Goal: Task Accomplishment & Management: Use online tool/utility

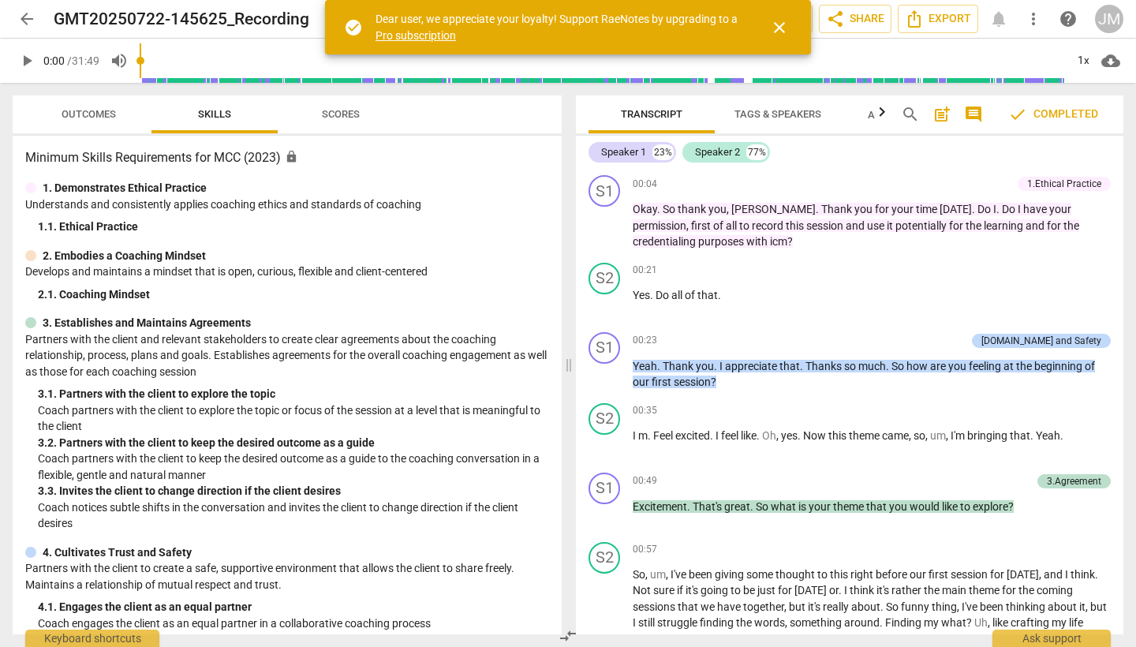
click at [30, 21] on span "arrow_back" at bounding box center [26, 18] width 19 height 19
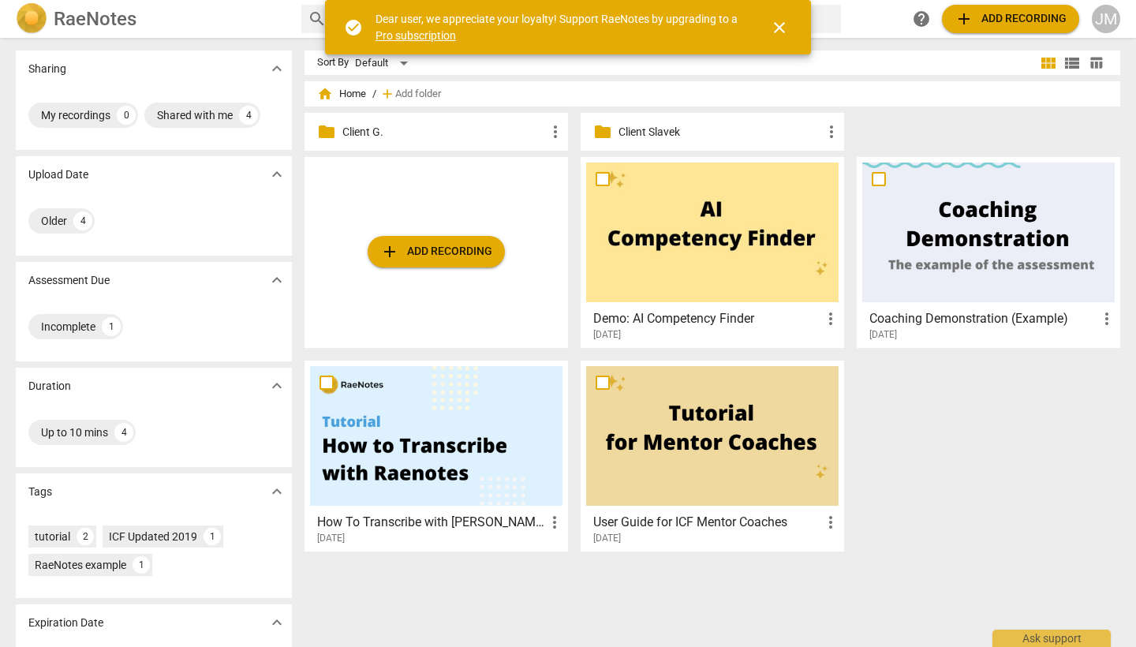
click at [778, 28] on span "close" at bounding box center [779, 27] width 19 height 19
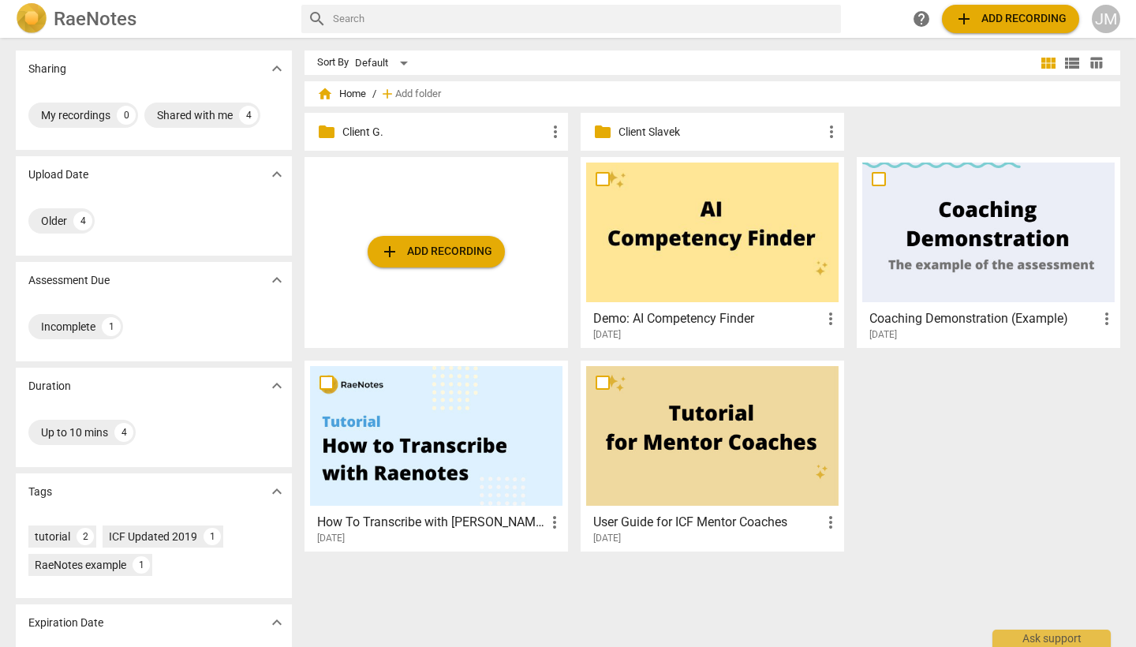
click at [633, 132] on p "Client Slavek" at bounding box center [719, 132] width 203 height 17
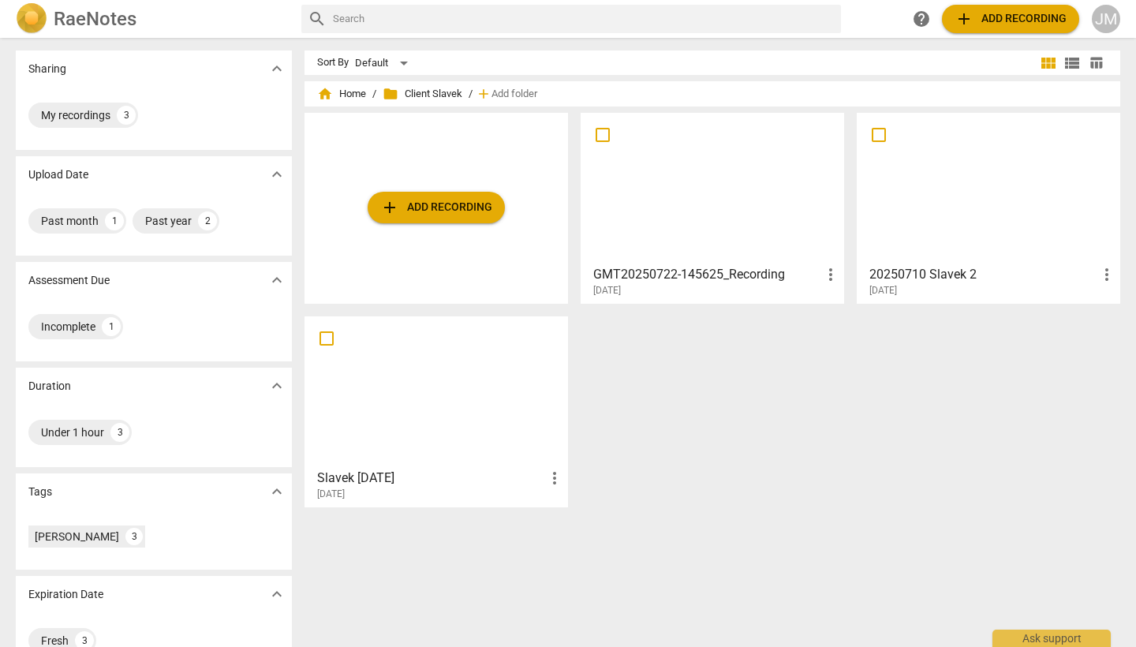
click at [463, 207] on span "add Add recording" at bounding box center [436, 207] width 112 height 19
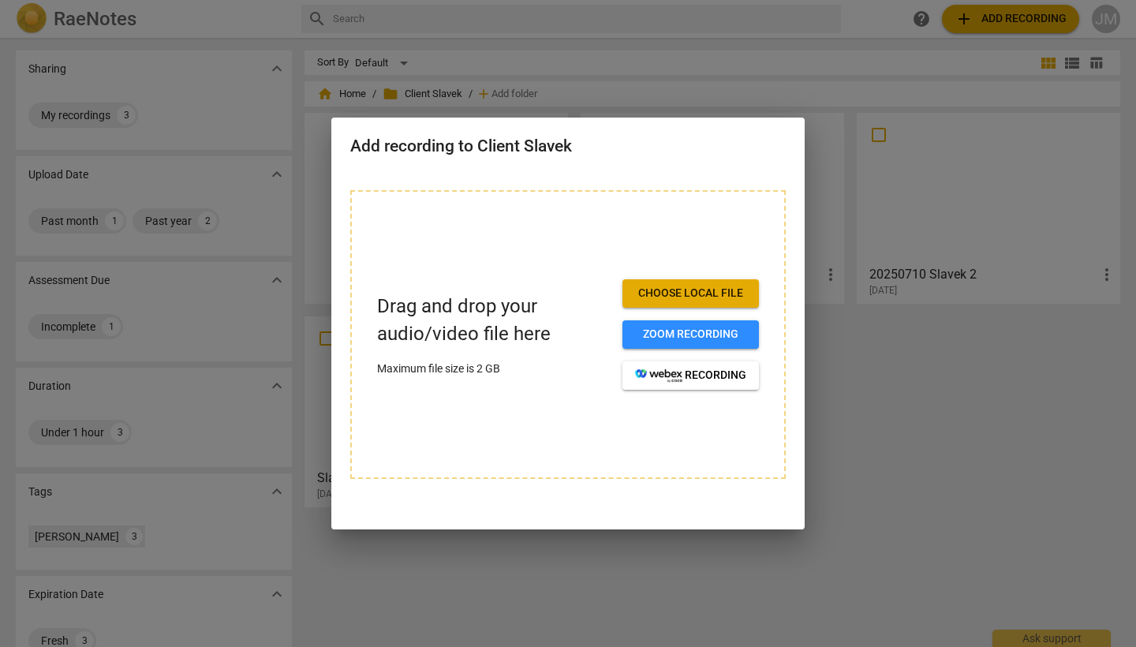
click at [655, 289] on span "Choose local file" at bounding box center [690, 294] width 111 height 16
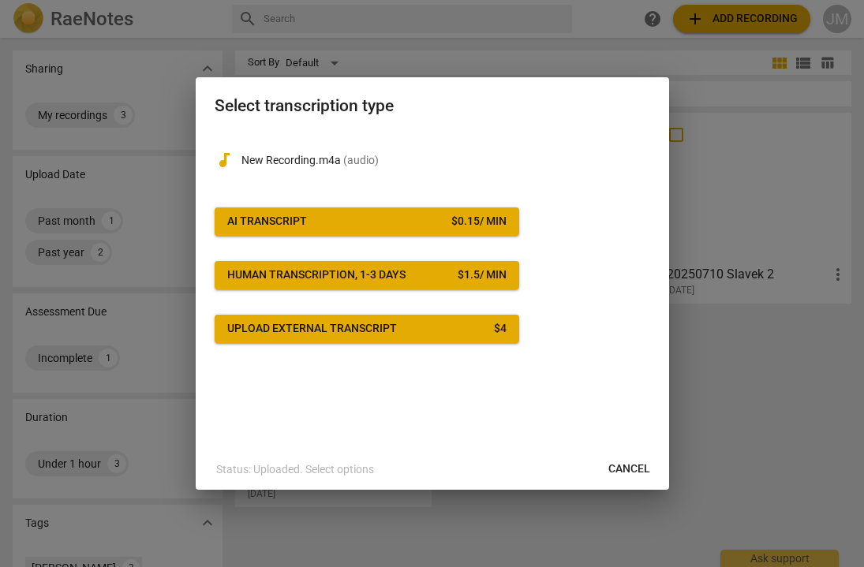
click at [384, 222] on span "AI Transcript $ 0.15 / min" at bounding box center [366, 222] width 279 height 16
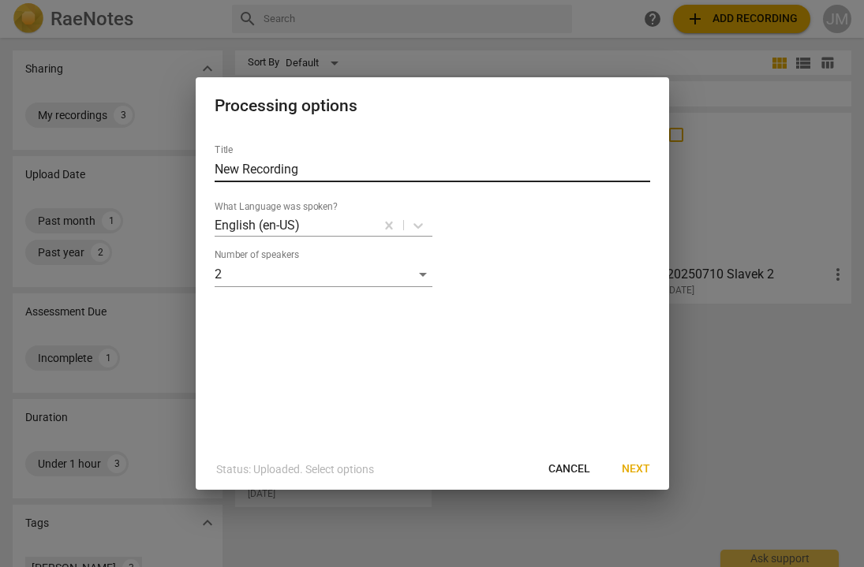
click at [319, 167] on input "New Recording" at bounding box center [432, 169] width 435 height 25
type input "N"
type input "Slavek [DATE]"
click at [638, 475] on span "Next" at bounding box center [636, 469] width 28 height 16
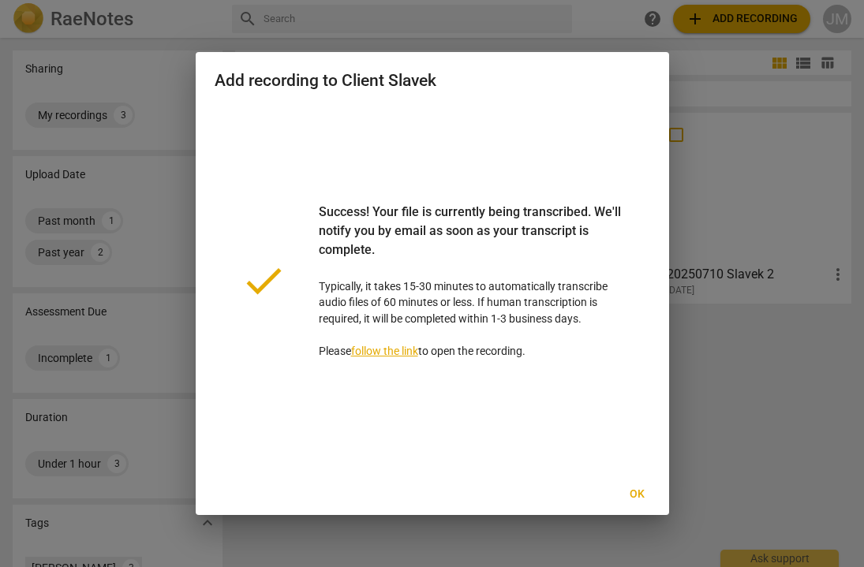
click at [640, 495] on span "Ok" at bounding box center [637, 495] width 25 height 16
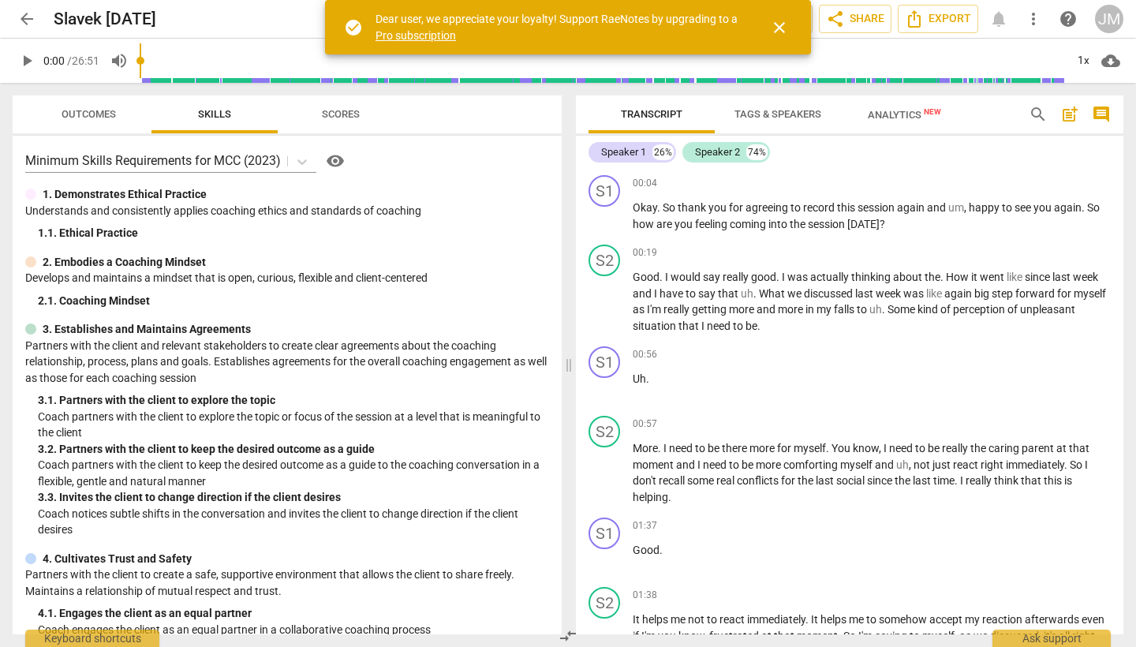
click at [782, 25] on span "close" at bounding box center [779, 27] width 19 height 19
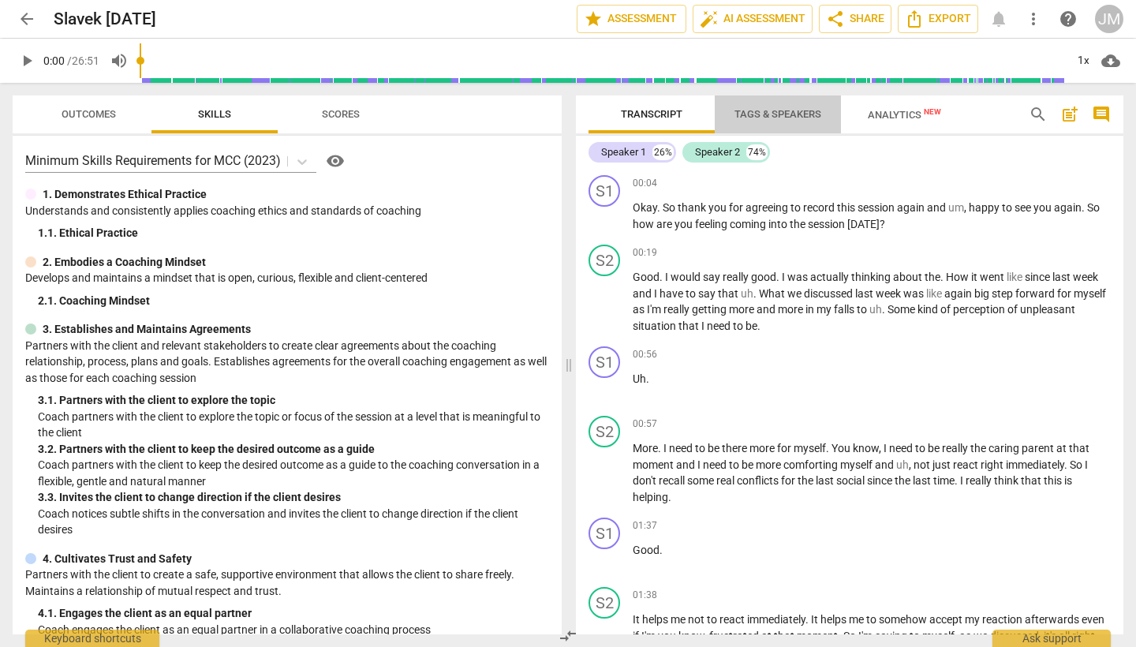
click at [804, 116] on span "Tags & Speakers" at bounding box center [777, 114] width 87 height 12
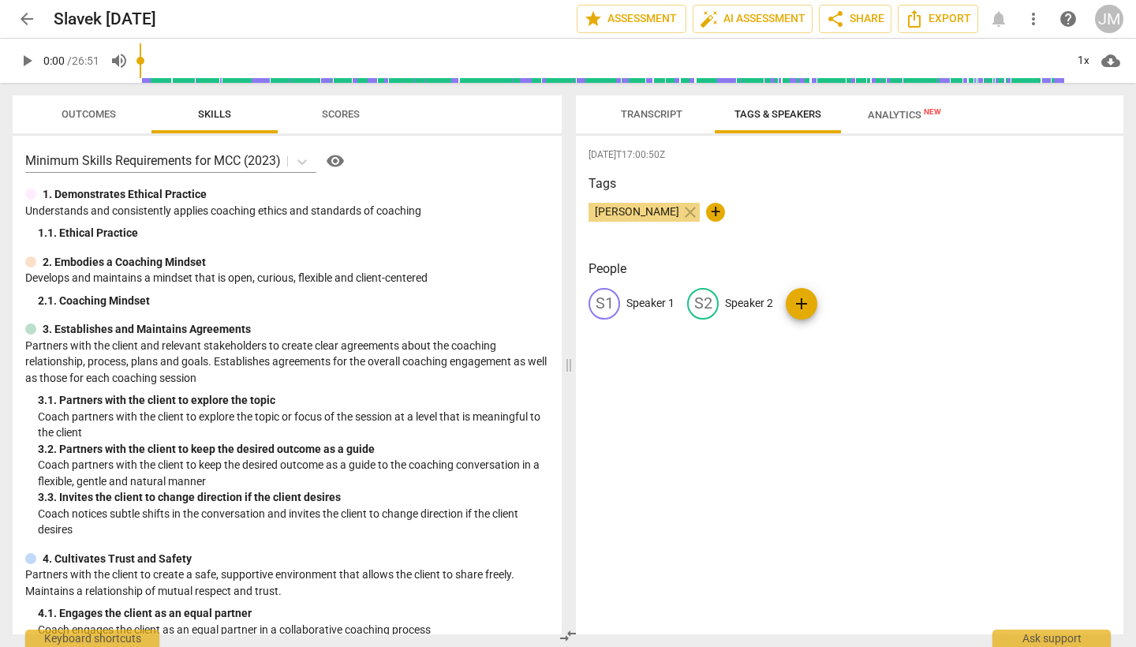
click at [670, 118] on span "Transcript" at bounding box center [652, 114] width 62 height 12
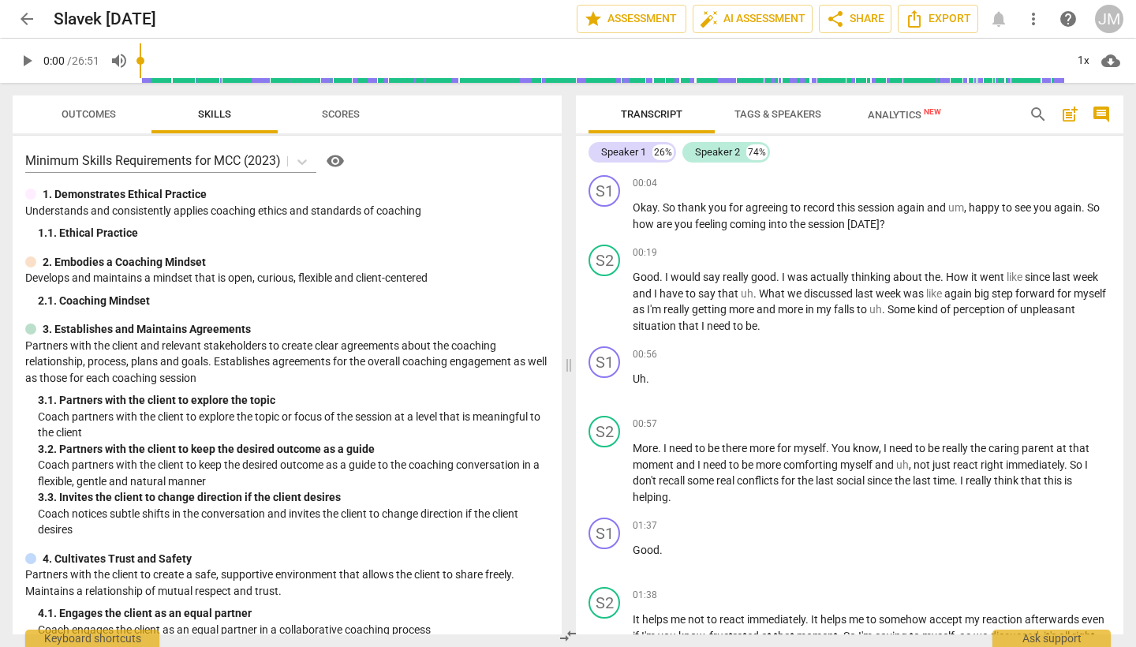
click at [757, 112] on span "Tags & Speakers" at bounding box center [777, 114] width 87 height 12
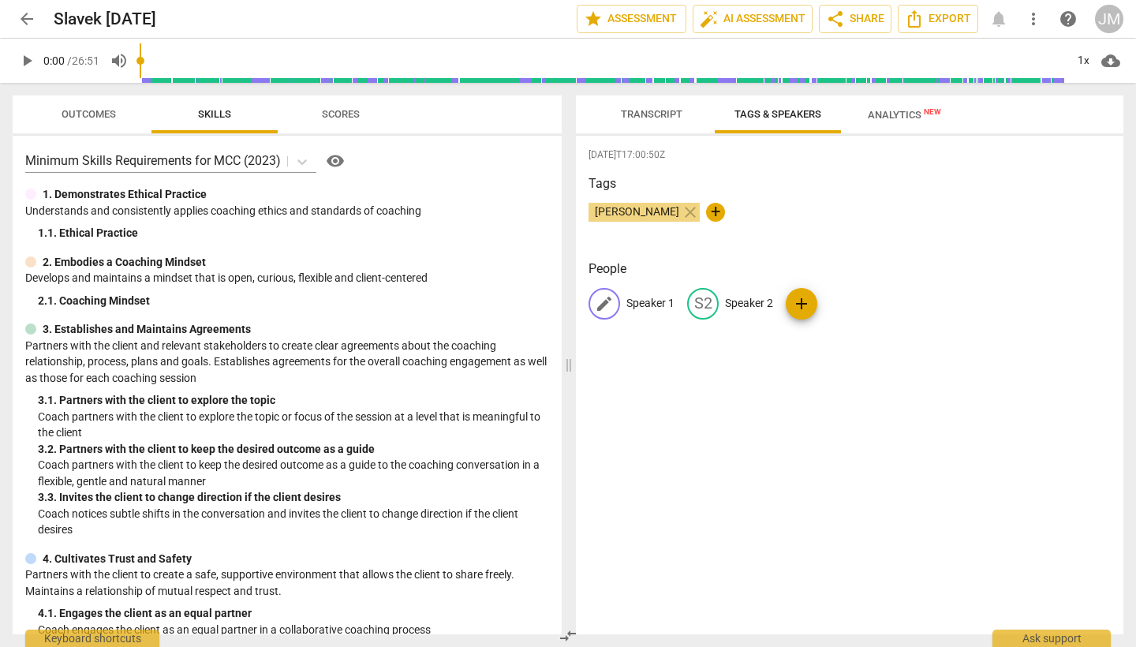
click at [610, 301] on span "edit" at bounding box center [604, 303] width 19 height 19
type input "Coach"
click at [690, 307] on span "edit" at bounding box center [686, 303] width 19 height 19
type input "Client"
click at [663, 117] on span "Transcript" at bounding box center [652, 114] width 62 height 12
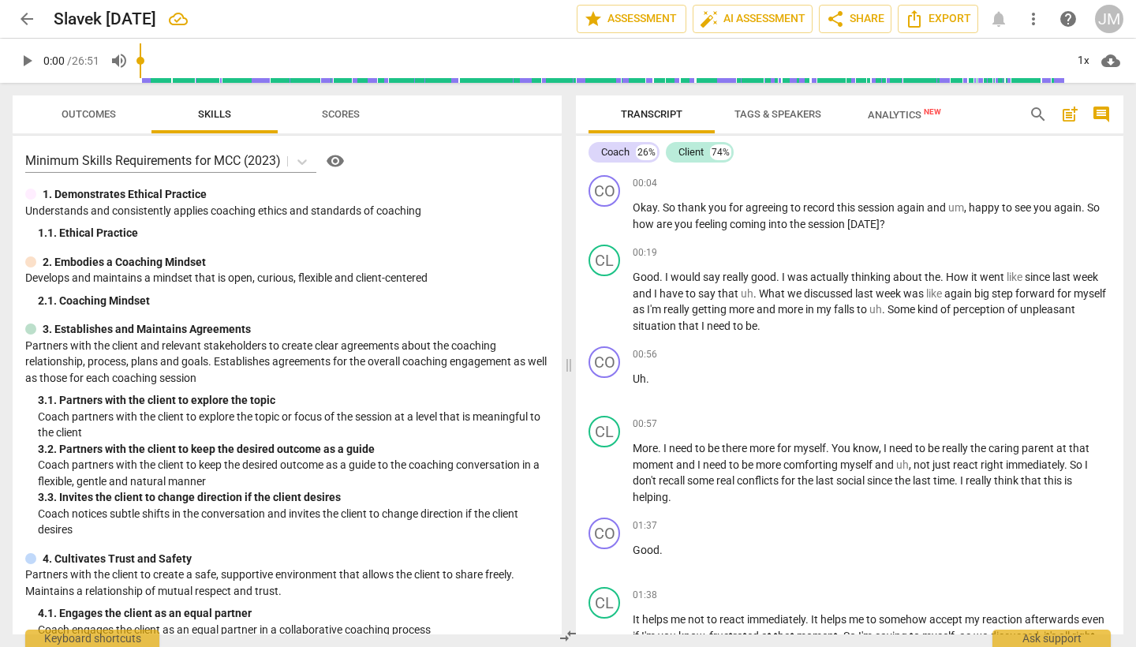
click at [336, 117] on span "Scores" at bounding box center [341, 114] width 38 height 12
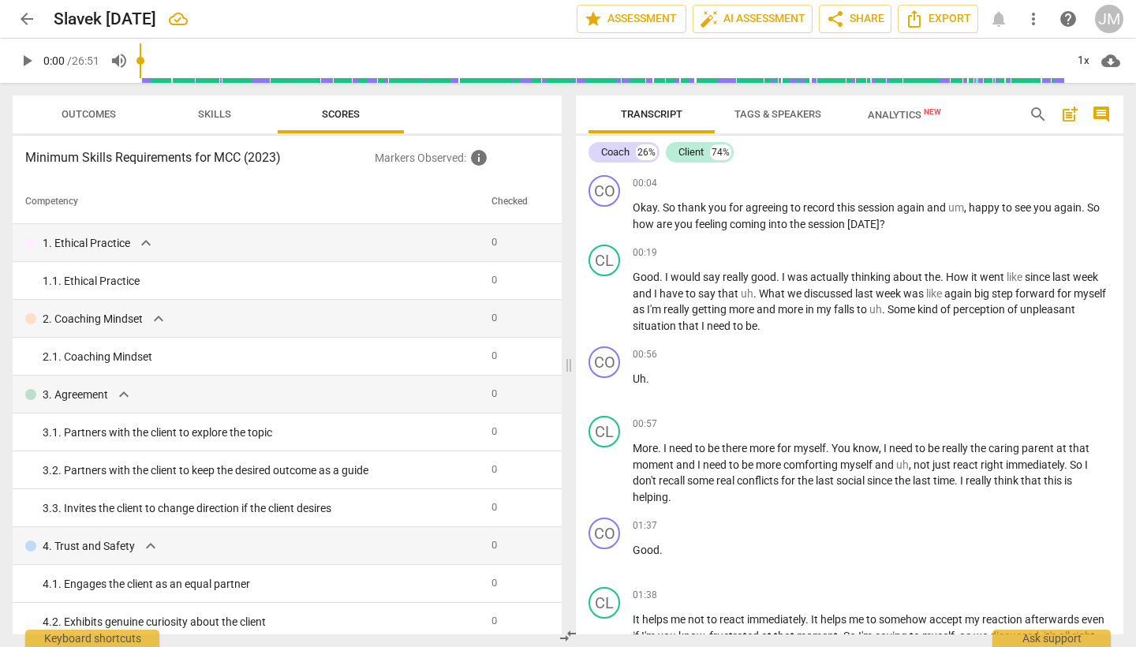
click at [218, 116] on span "Skills" at bounding box center [214, 114] width 33 height 12
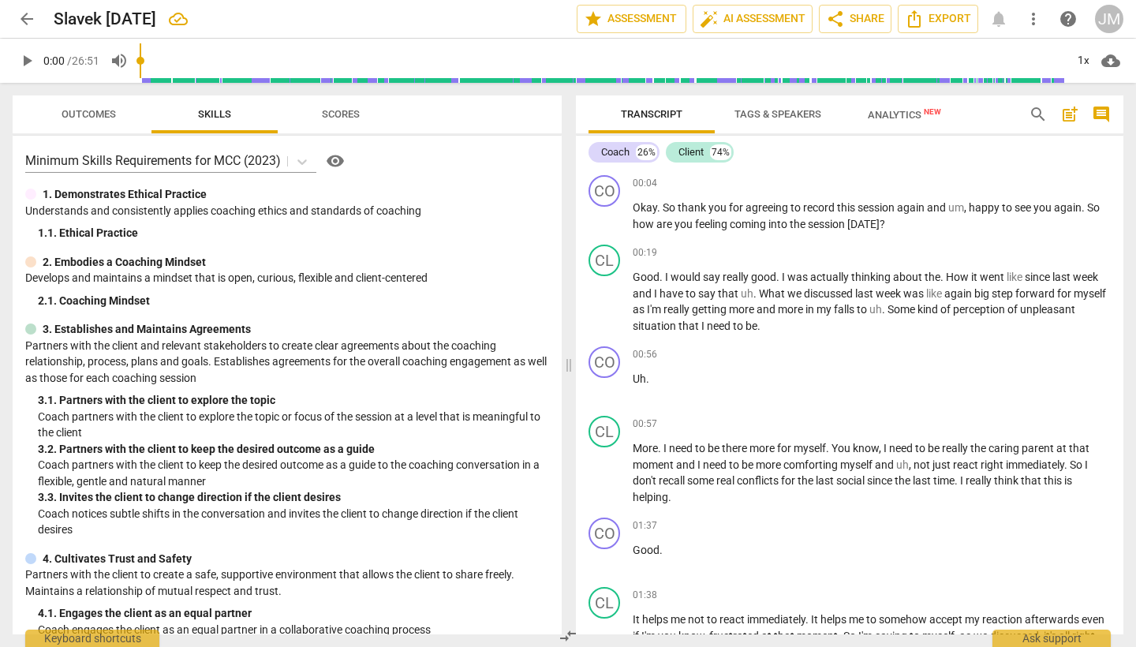
click at [99, 112] on span "Outcomes" at bounding box center [89, 114] width 54 height 12
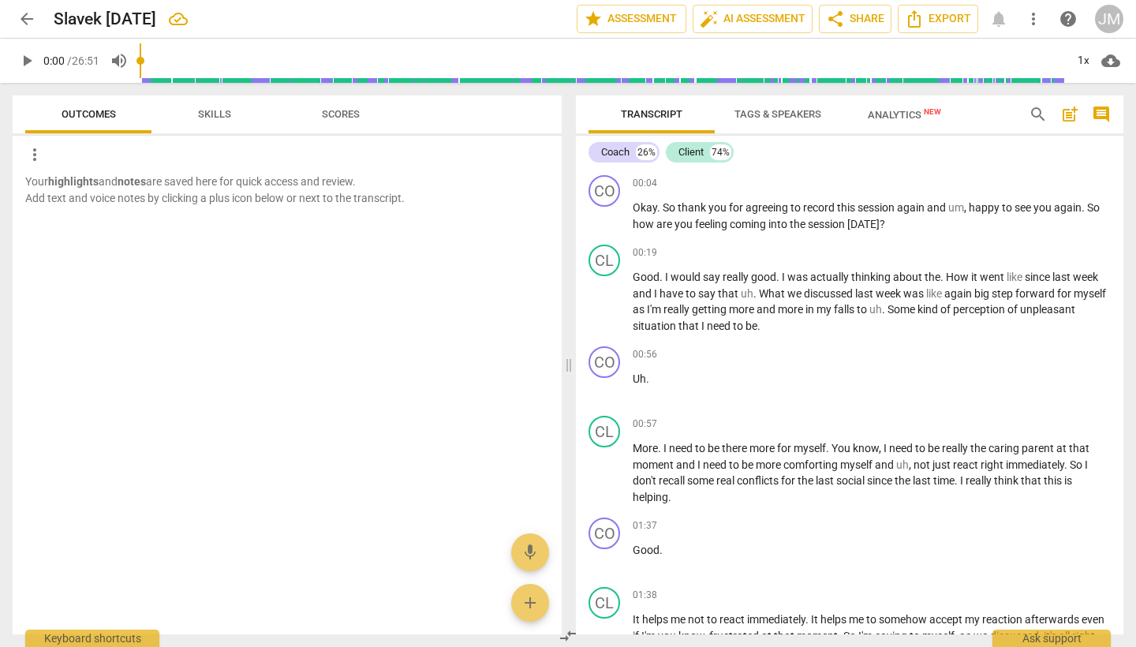
click at [209, 115] on span "Skills" at bounding box center [214, 114] width 33 height 12
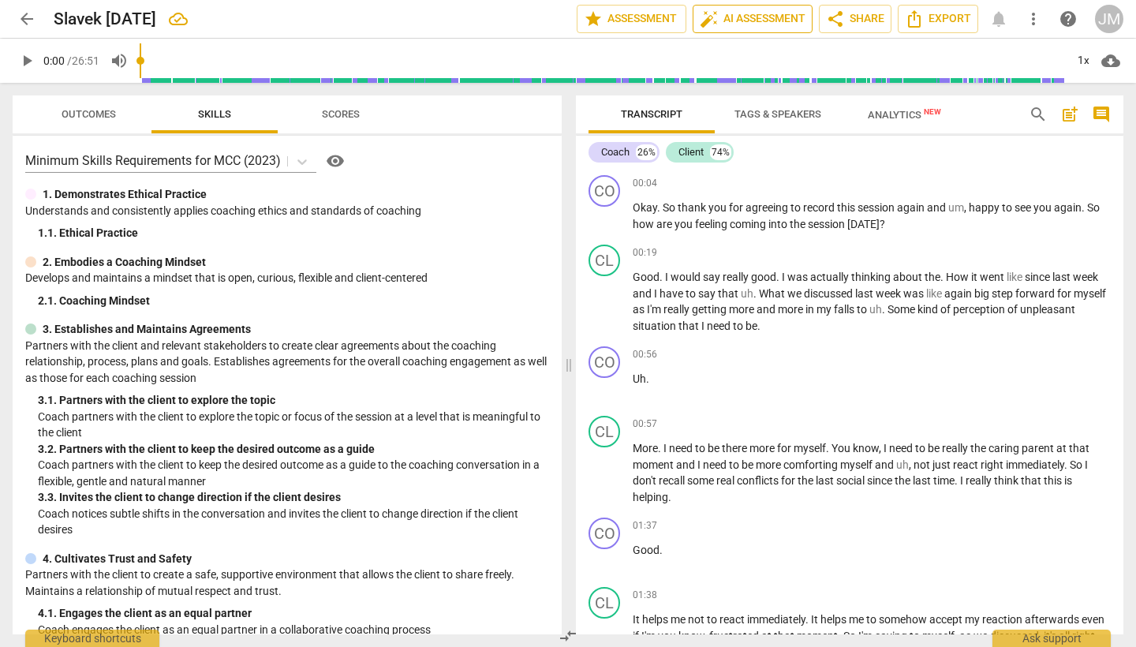
click at [759, 21] on span "auto_fix_high AI Assessment" at bounding box center [753, 18] width 106 height 19
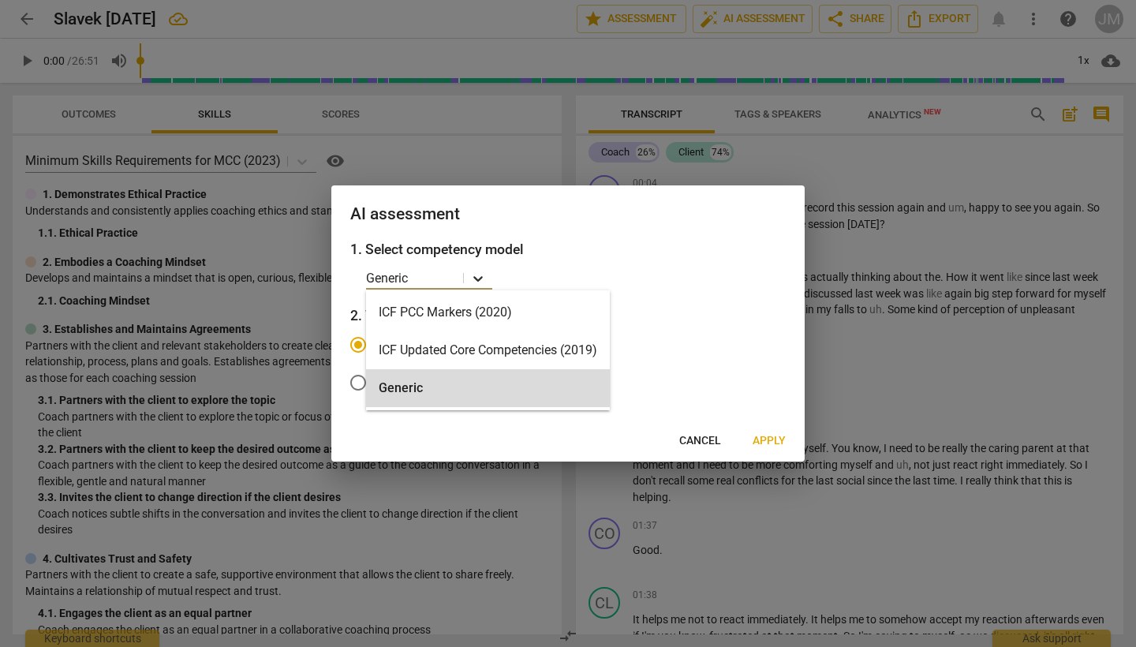
click at [483, 280] on icon at bounding box center [478, 279] width 16 height 16
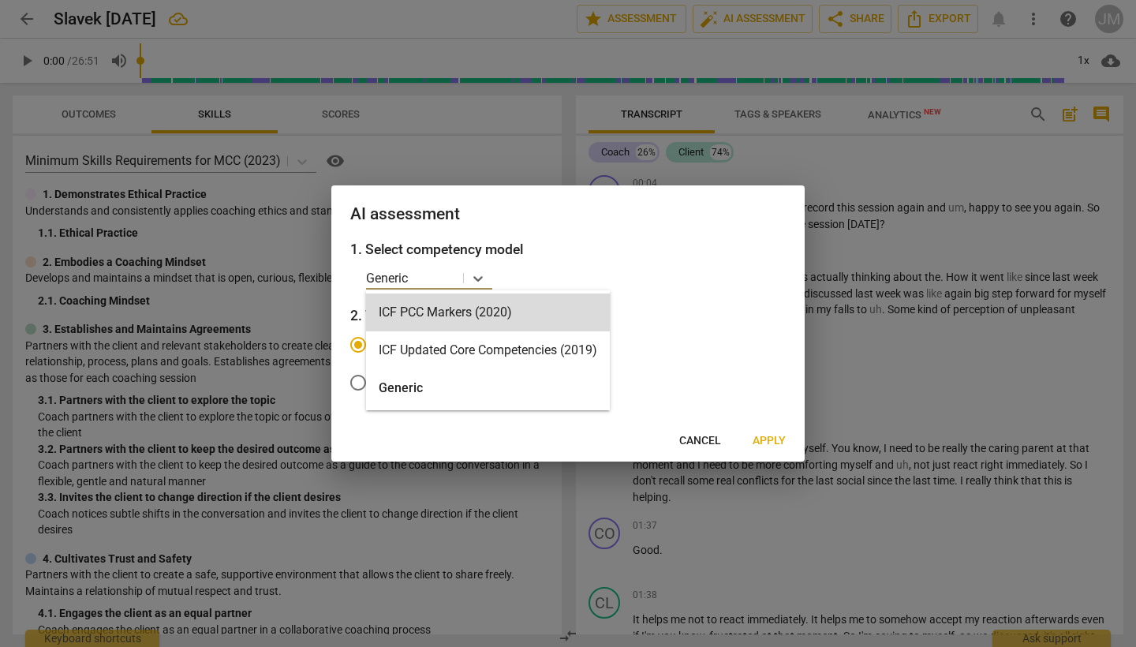
click at [669, 242] on h3 "1. Select competency model" at bounding box center [567, 249] width 435 height 21
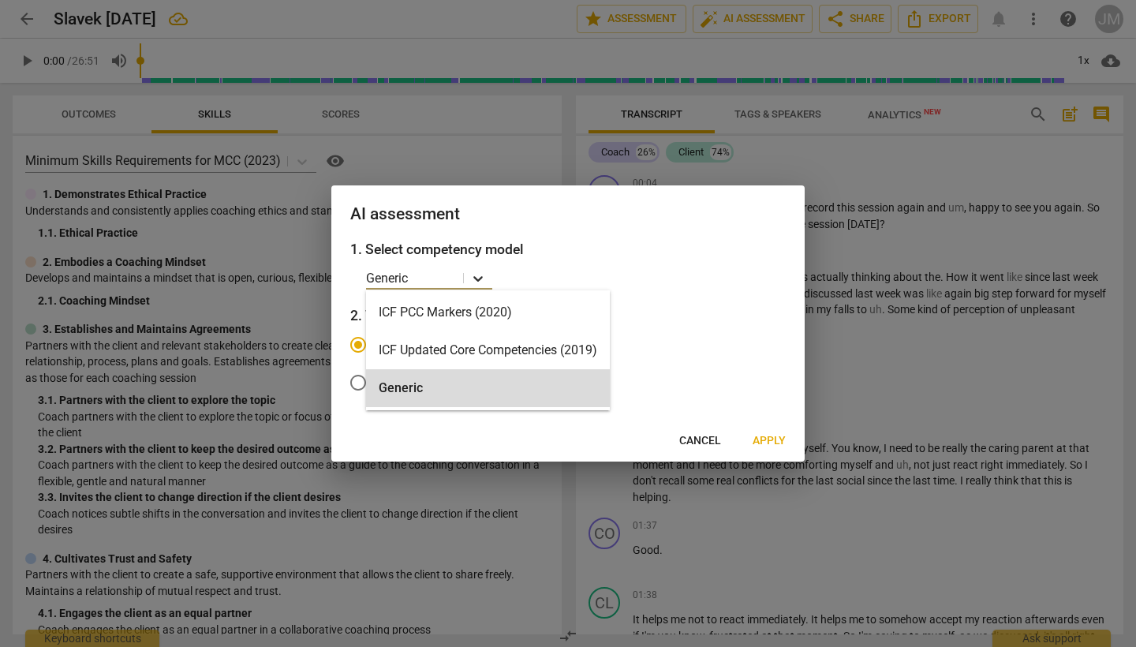
click at [476, 279] on icon at bounding box center [477, 279] width 9 height 6
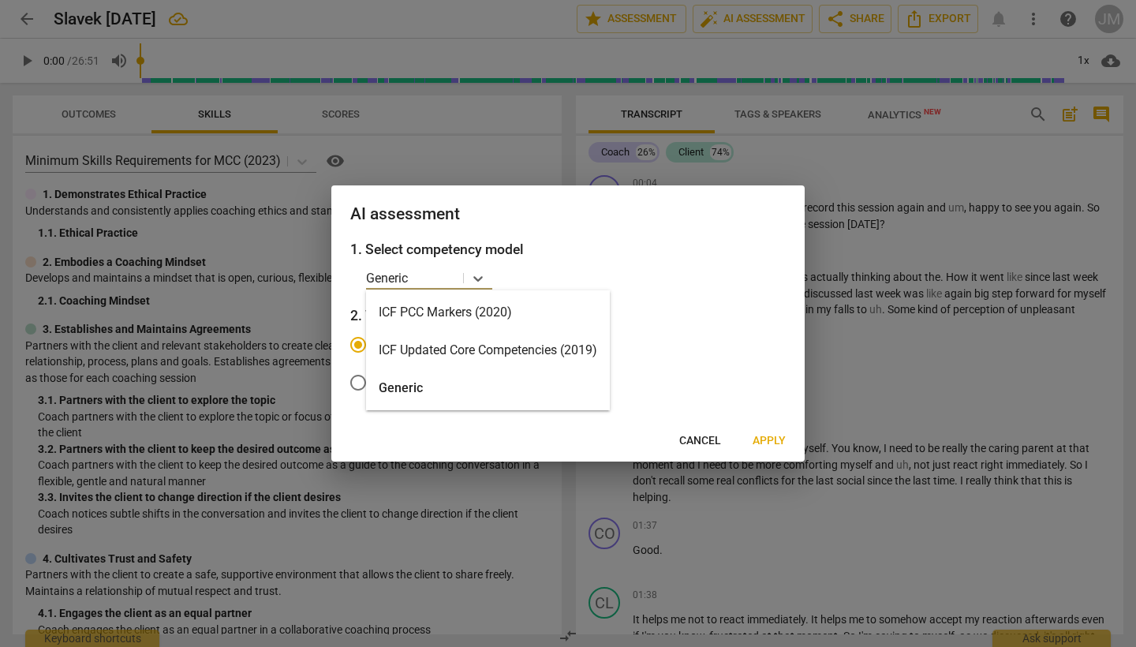
click at [482, 353] on div "ICF Updated Core Competencies (2019)" at bounding box center [488, 350] width 244 height 38
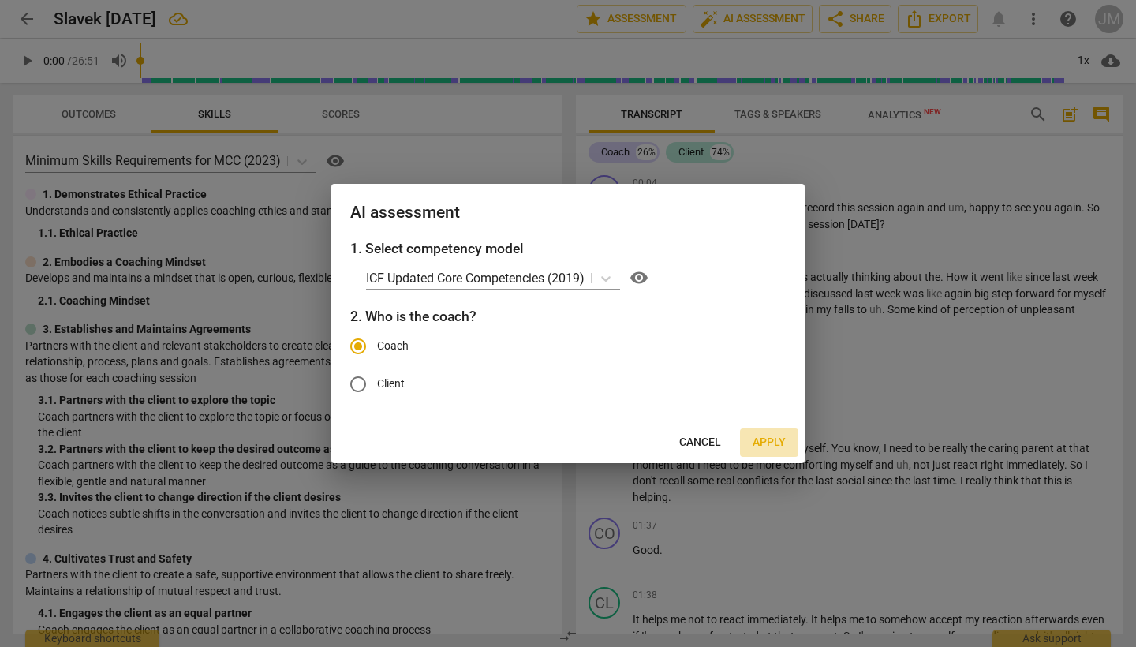
click at [772, 436] on span "Apply" at bounding box center [768, 443] width 33 height 16
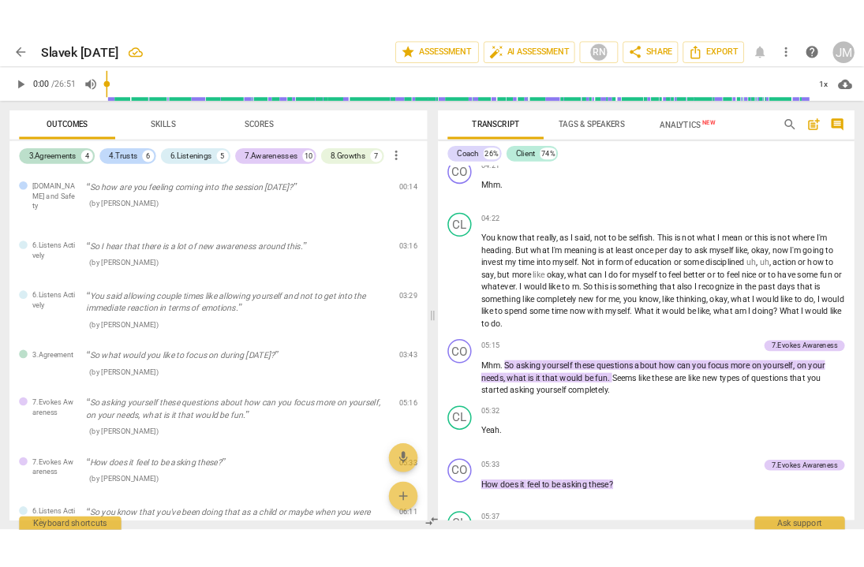
scroll to position [978, 0]
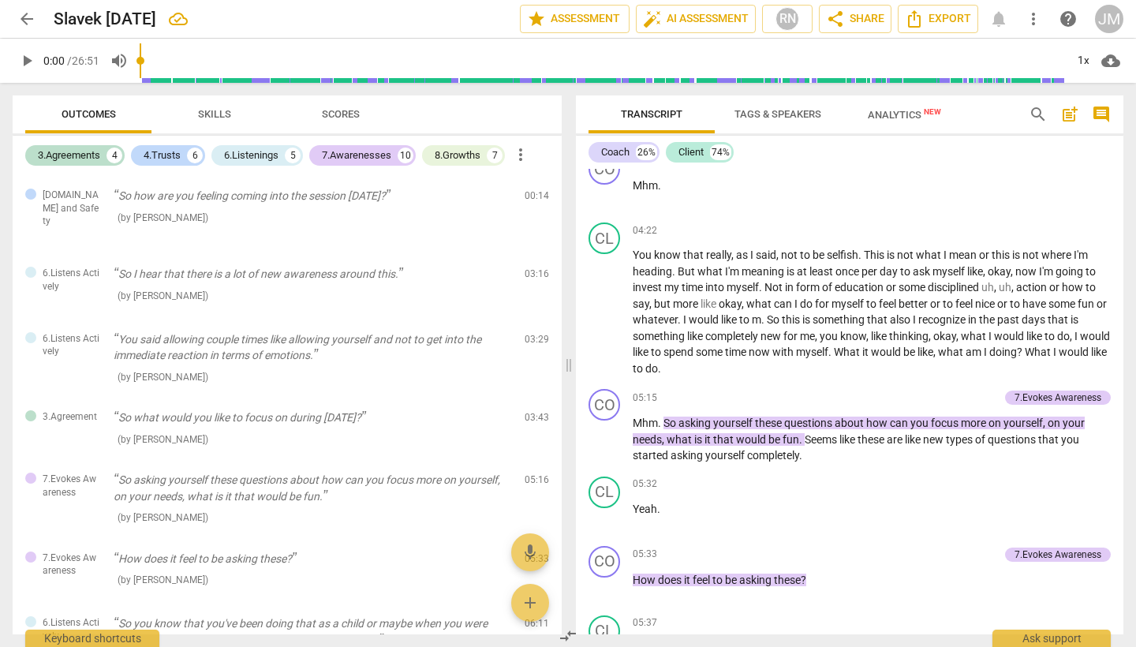
click at [211, 115] on span "Skills" at bounding box center [214, 114] width 33 height 12
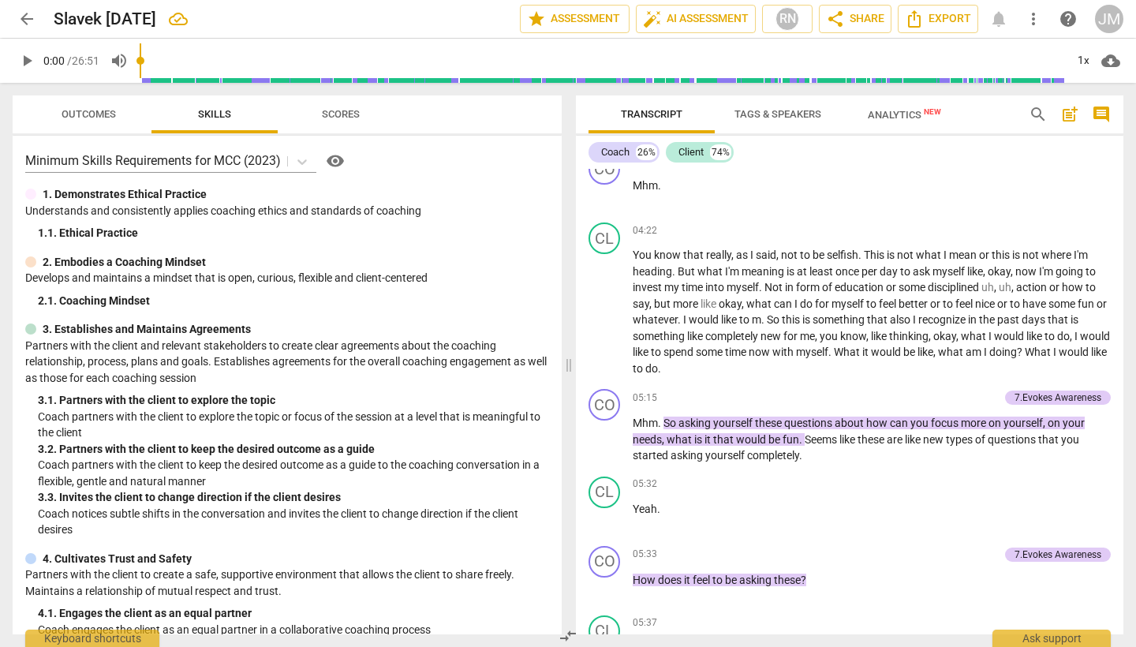
click at [351, 114] on span "Scores" at bounding box center [341, 114] width 38 height 12
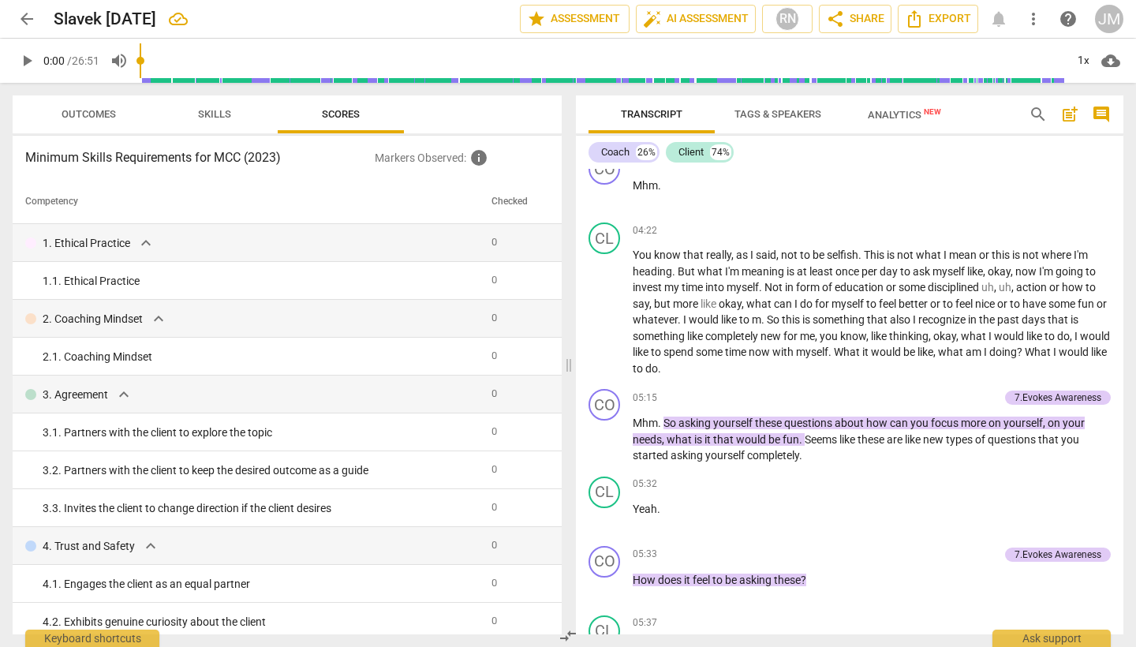
click at [97, 115] on span "Outcomes" at bounding box center [89, 114] width 54 height 12
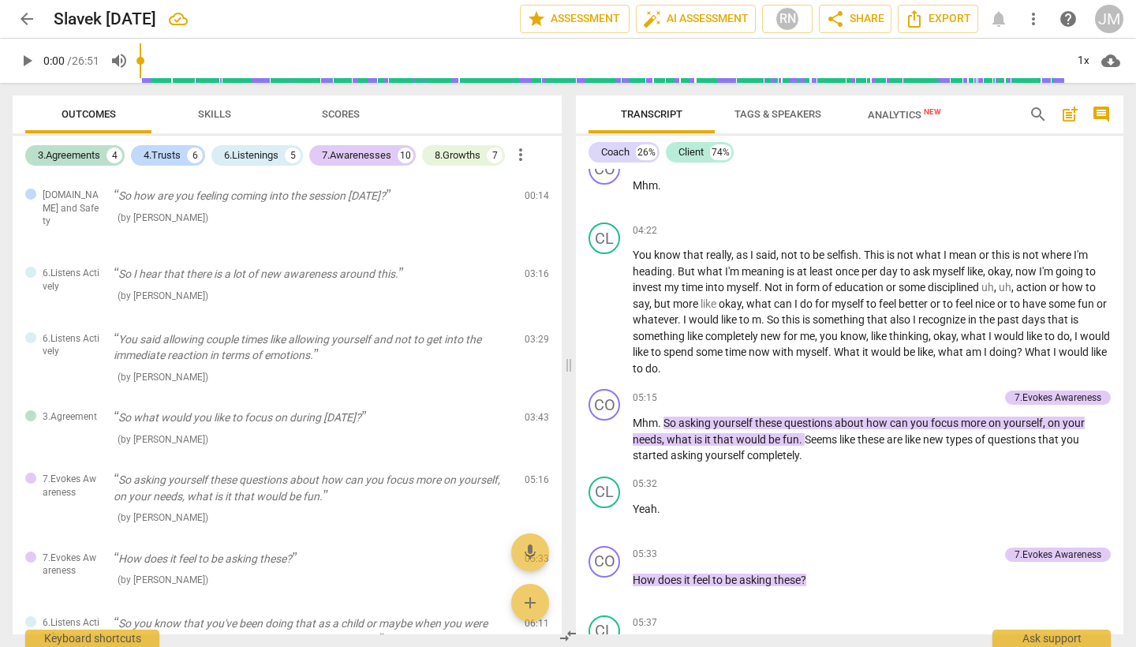
click at [27, 20] on span "arrow_back" at bounding box center [26, 18] width 19 height 19
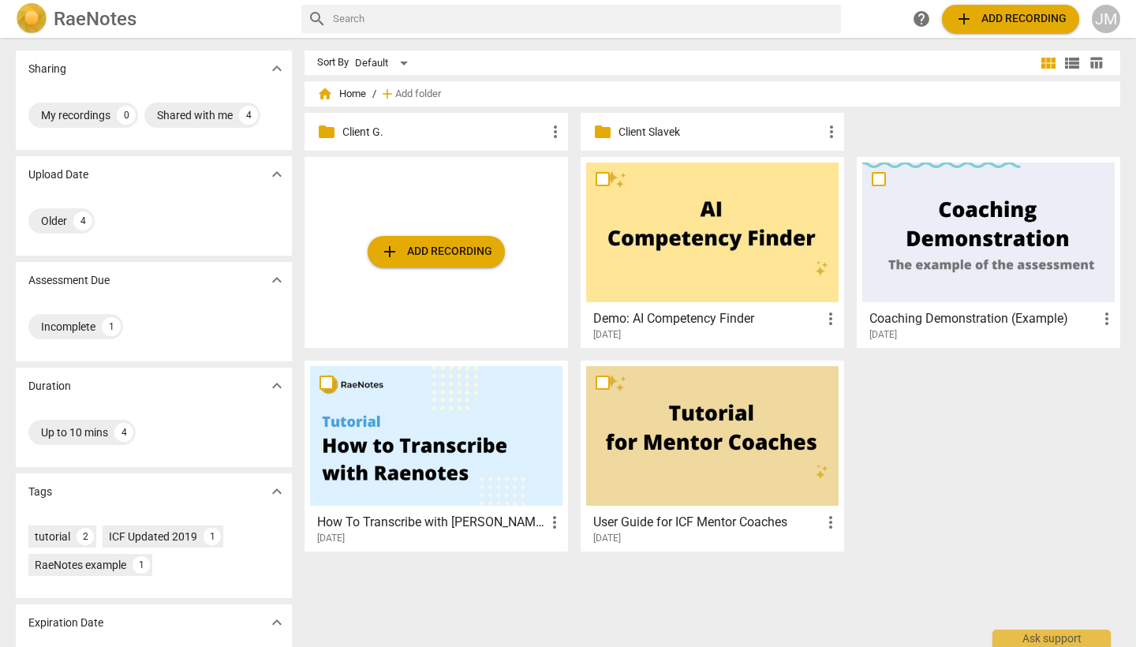
click at [670, 132] on p "Client Slavek" at bounding box center [719, 132] width 203 height 17
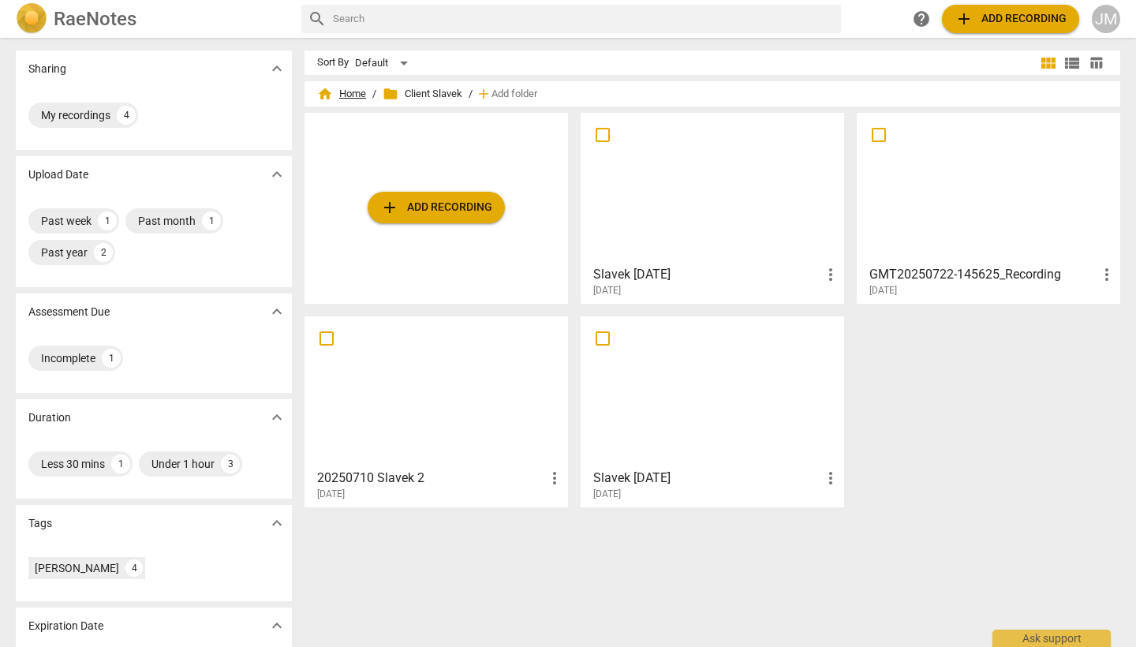
click at [346, 93] on span "home Home" at bounding box center [341, 94] width 49 height 16
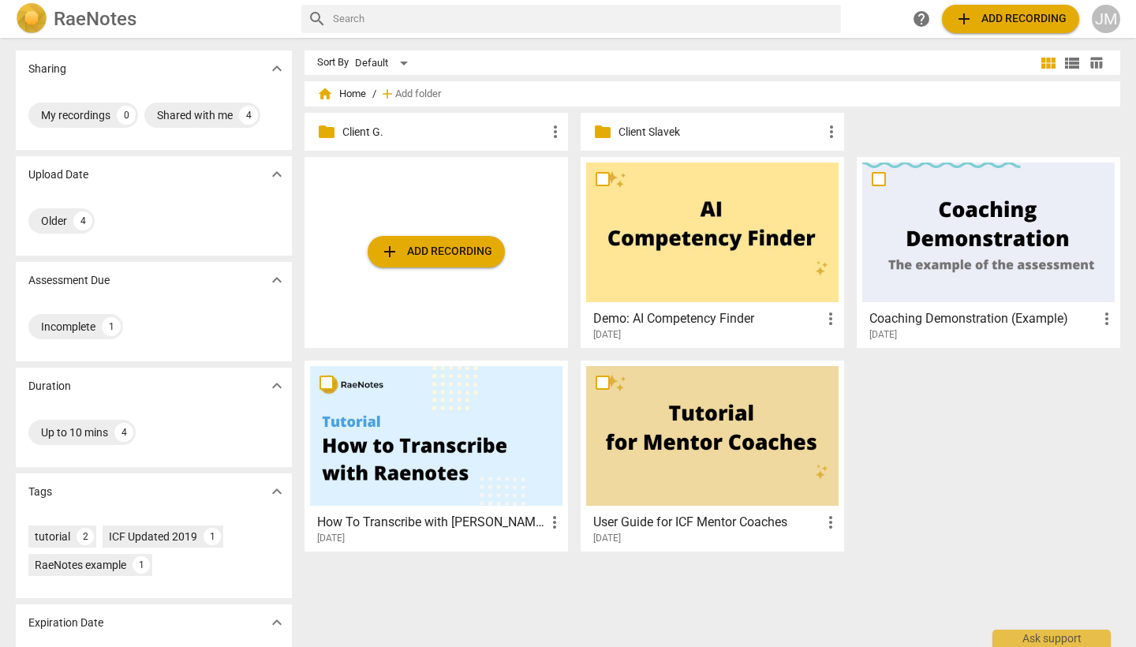
click at [360, 133] on p "Client G." at bounding box center [443, 132] width 203 height 17
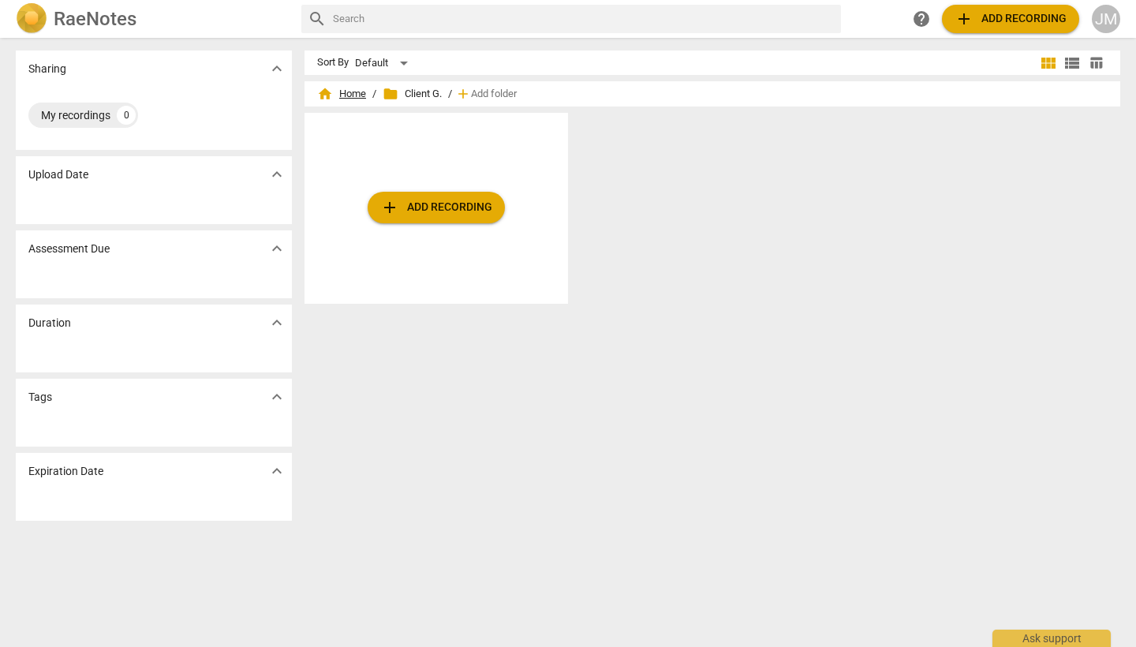
click at [351, 96] on span "home Home" at bounding box center [341, 94] width 49 height 16
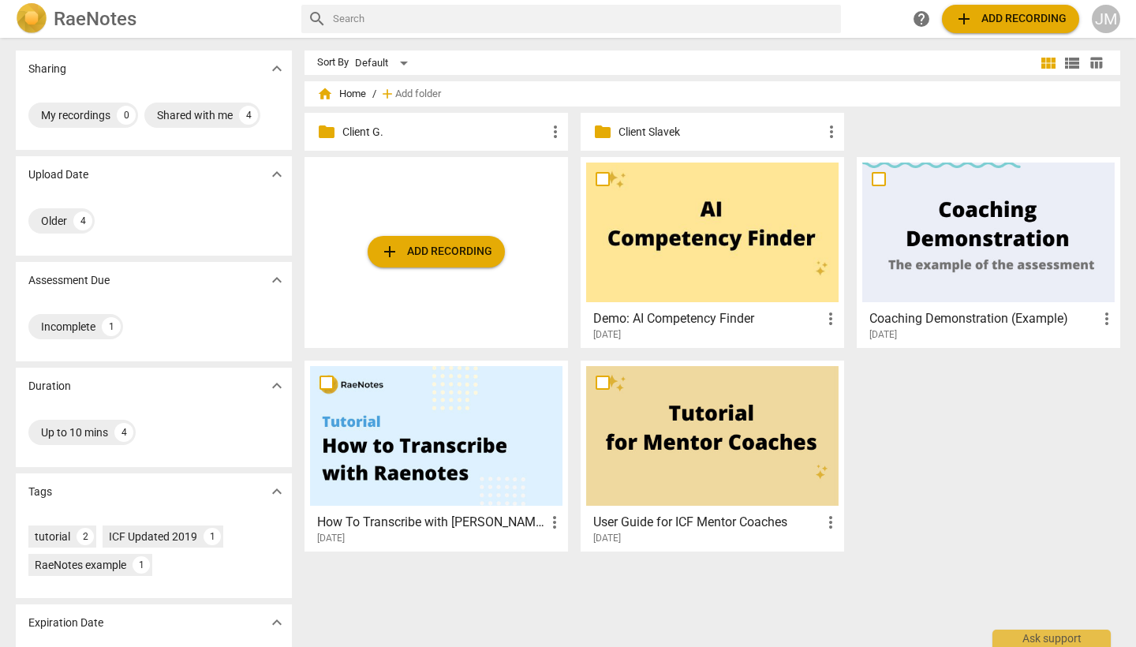
click at [655, 131] on p "Client Slavek" at bounding box center [719, 132] width 203 height 17
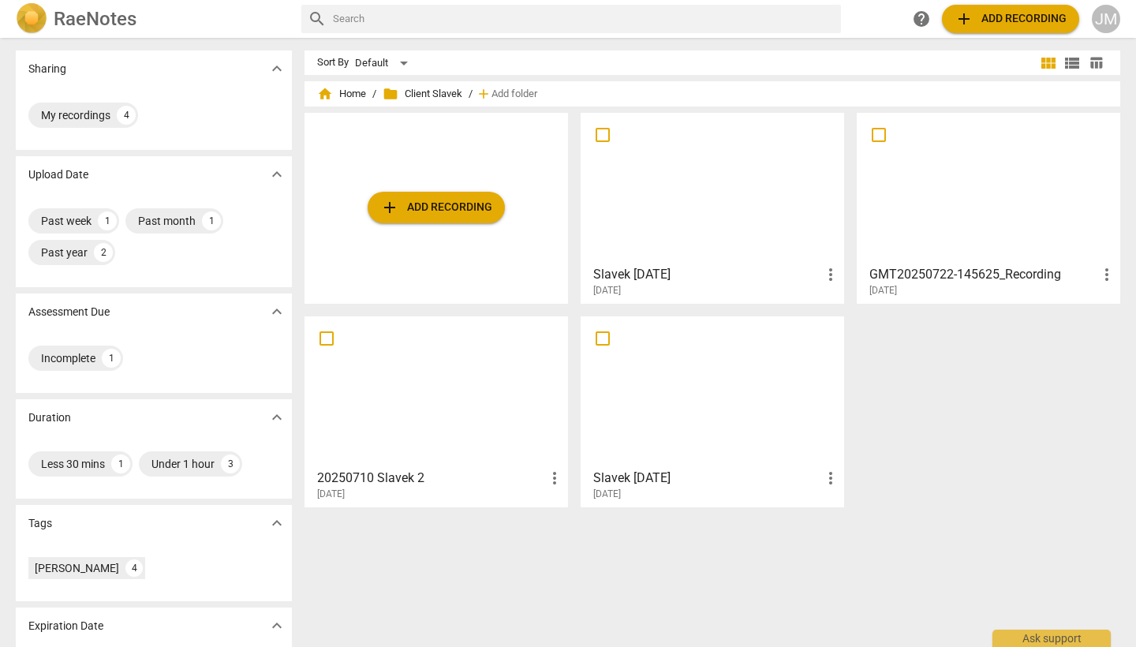
click at [996, 206] on div at bounding box center [988, 188] width 252 height 140
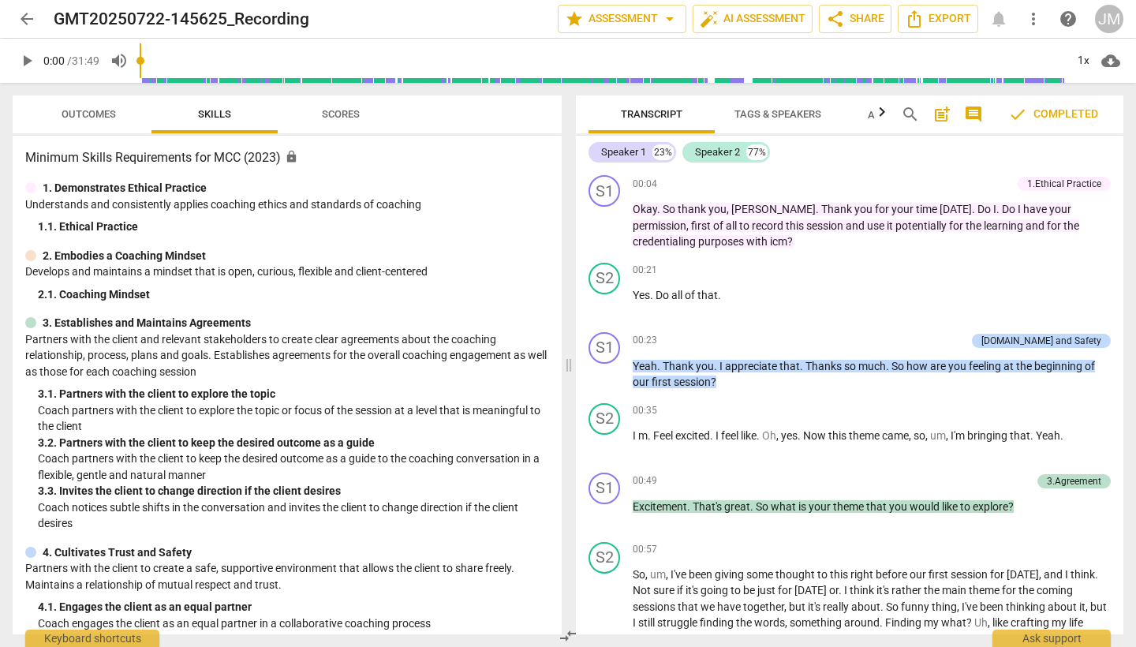
click at [24, 18] on span "arrow_back" at bounding box center [26, 18] width 19 height 19
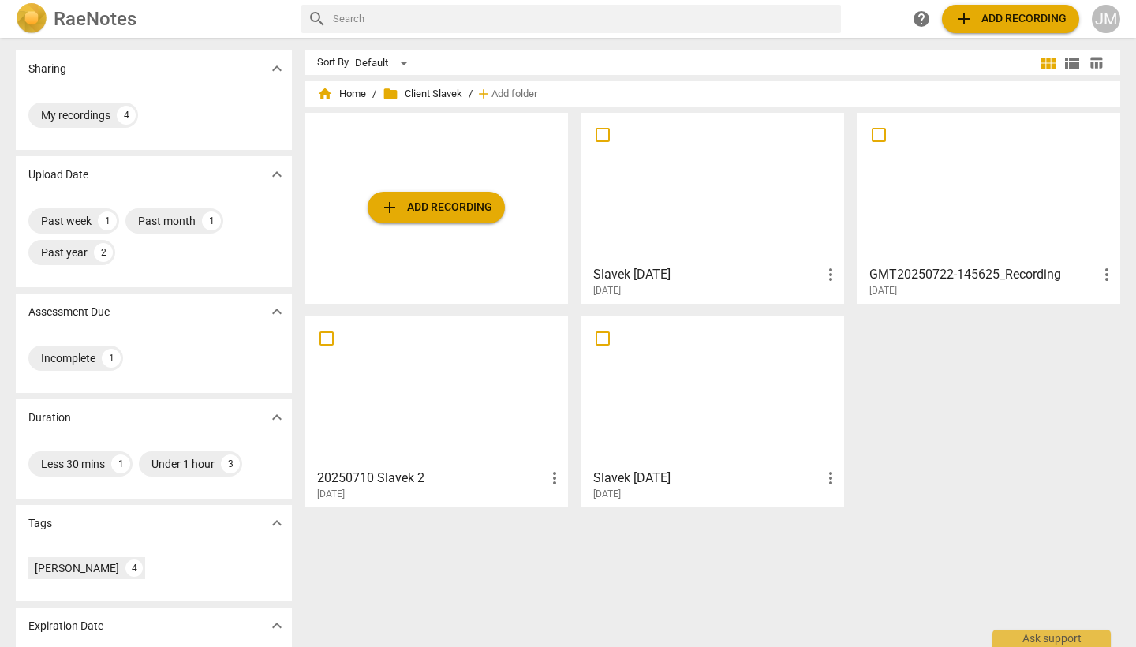
click at [1105, 278] on span "more_vert" at bounding box center [1106, 274] width 19 height 19
click at [1089, 273] on li "Move" at bounding box center [1092, 275] width 60 height 38
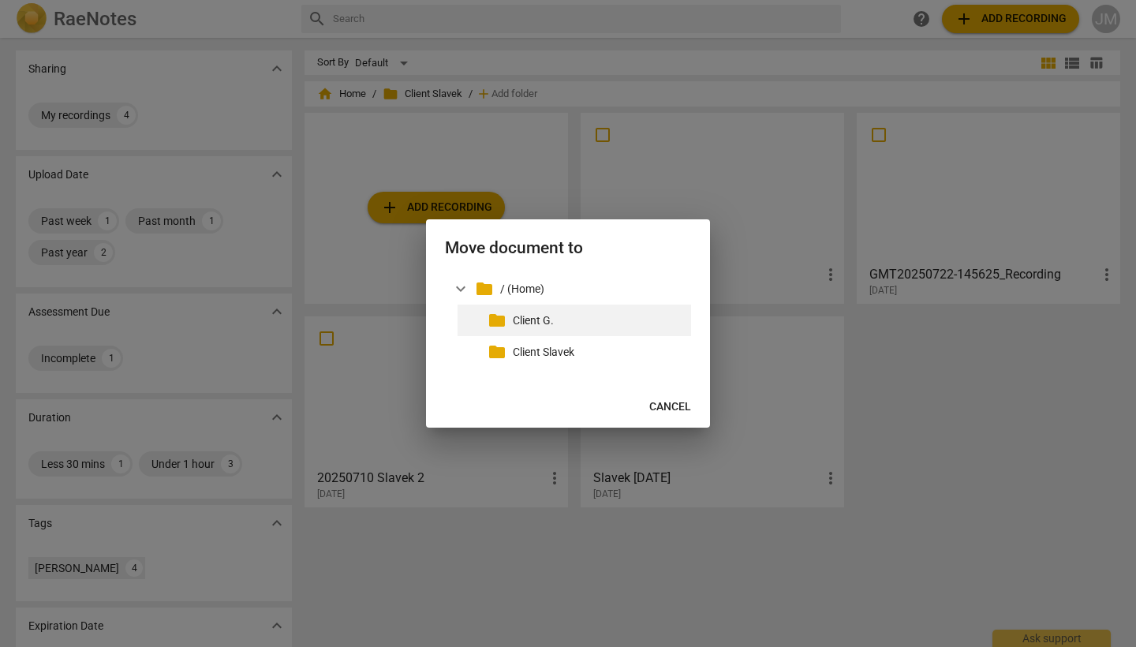
click at [542, 321] on p "Client G." at bounding box center [599, 320] width 172 height 17
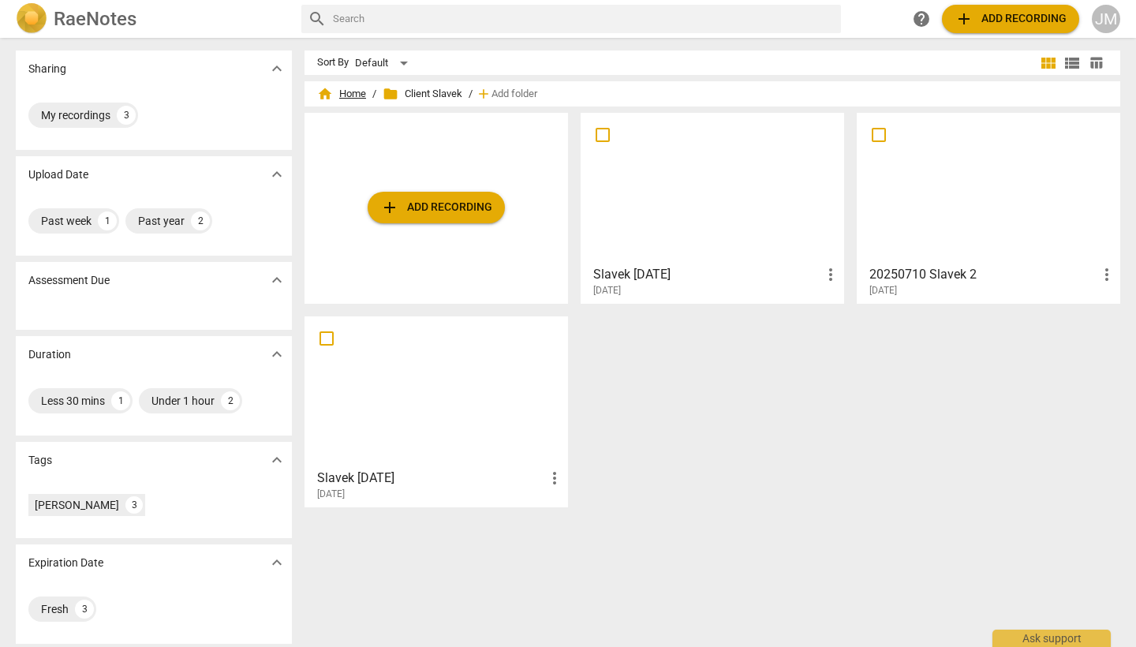
click at [349, 93] on span "home Home" at bounding box center [341, 94] width 49 height 16
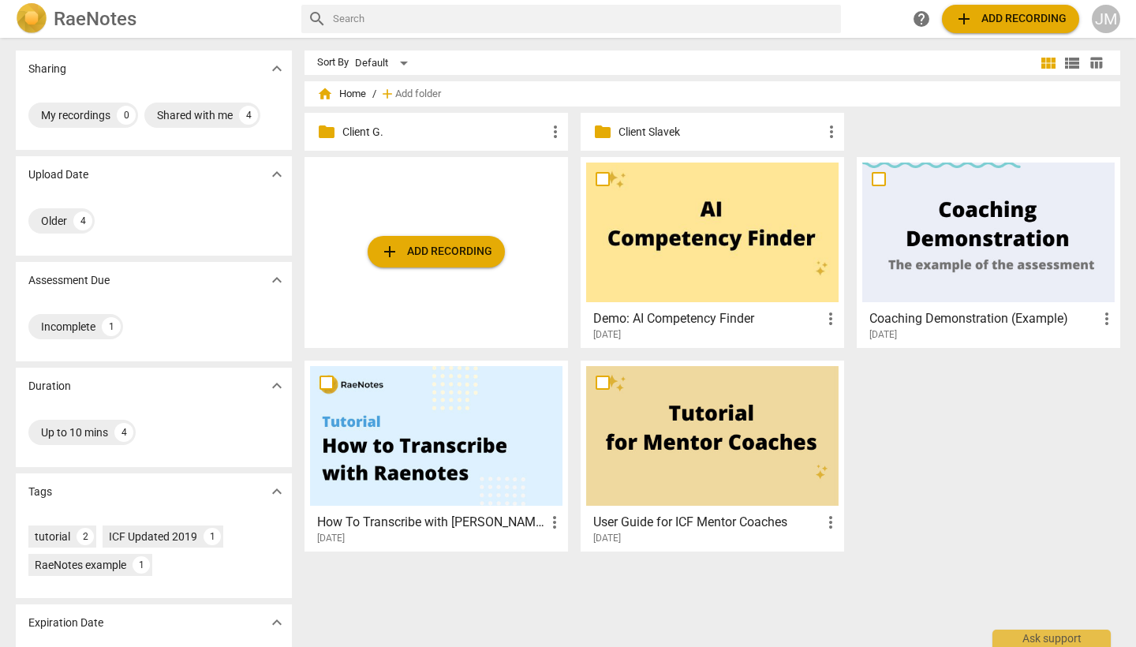
click at [363, 136] on p "Client G." at bounding box center [443, 132] width 203 height 17
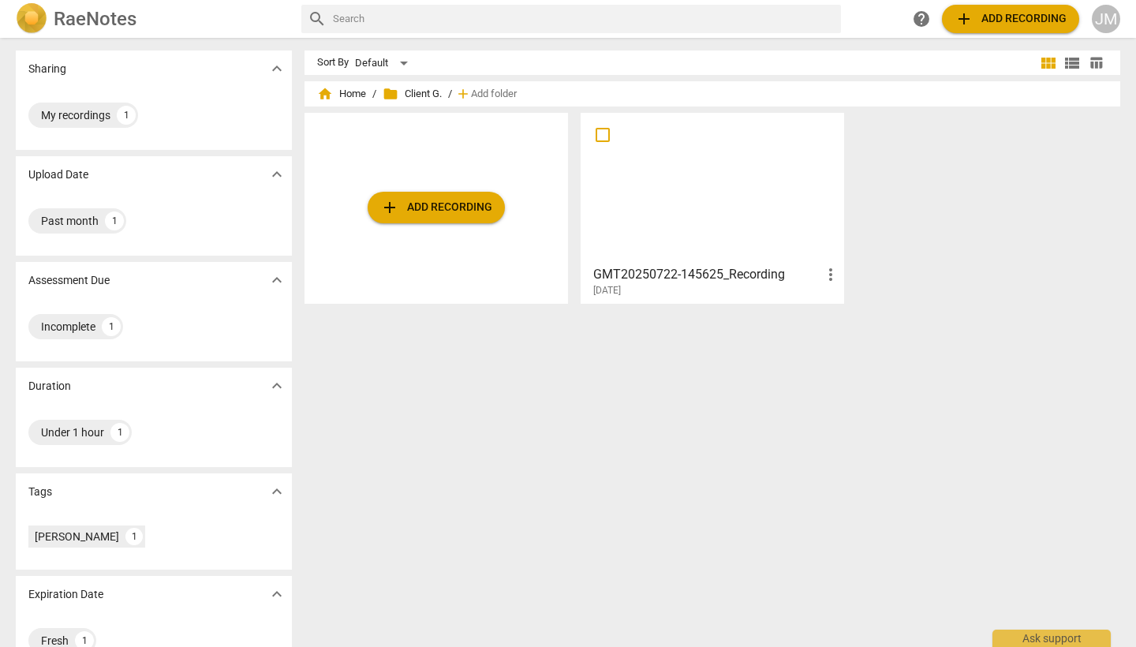
click at [449, 204] on span "add Add recording" at bounding box center [436, 207] width 112 height 19
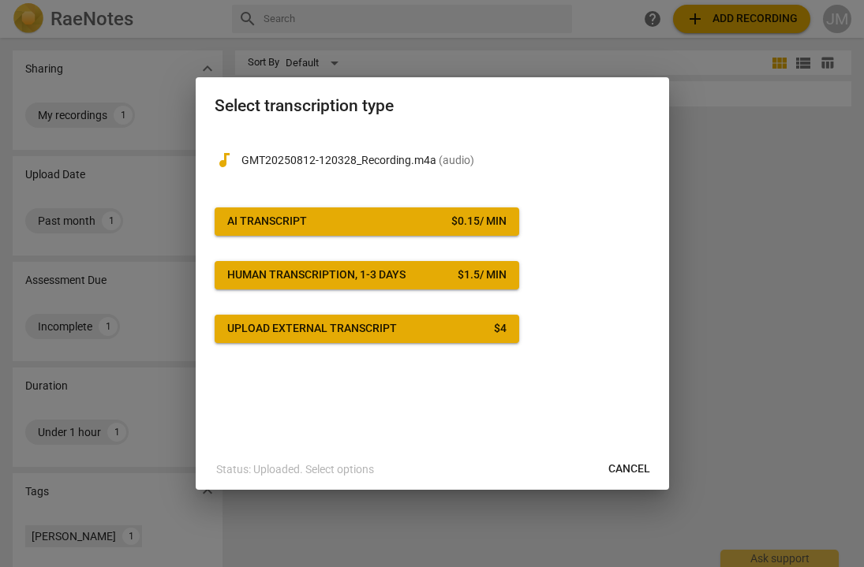
click at [336, 226] on span "AI Transcript $ 0.15 / min" at bounding box center [366, 222] width 279 height 16
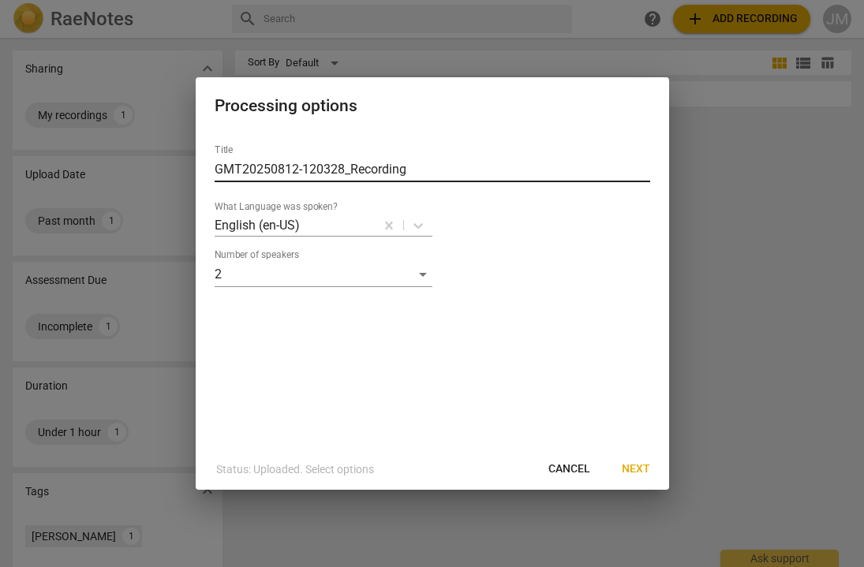
click at [439, 167] on input "GMT20250812-120328_Recording" at bounding box center [432, 169] width 435 height 25
type input "GMT20250812-120328_Recording G.2"
click at [636, 469] on span "Next" at bounding box center [636, 469] width 28 height 16
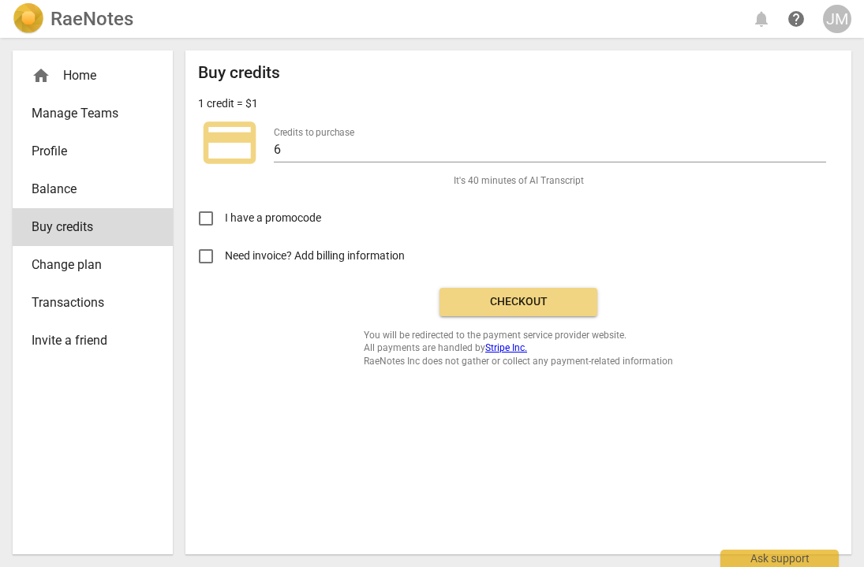
click at [541, 301] on span "Checkout" at bounding box center [518, 302] width 133 height 16
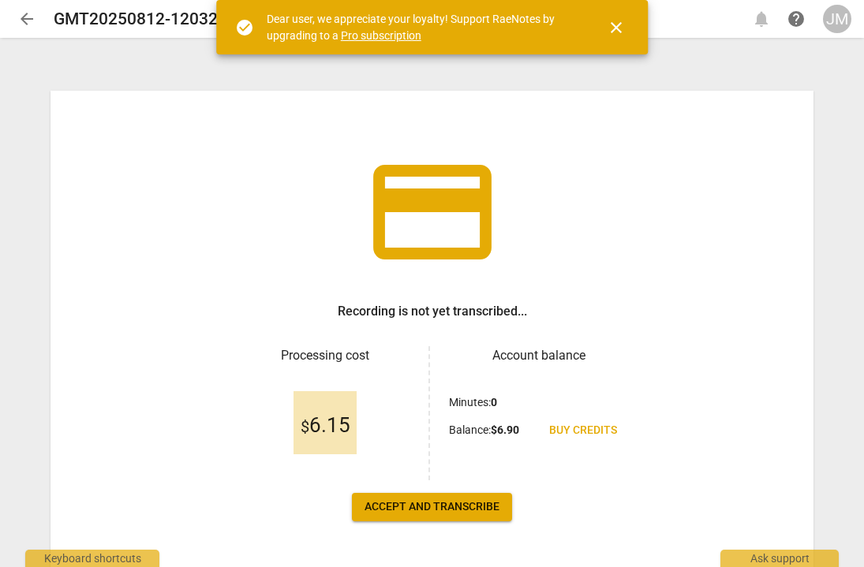
click at [475, 513] on span "Accept and transcribe" at bounding box center [431, 507] width 135 height 16
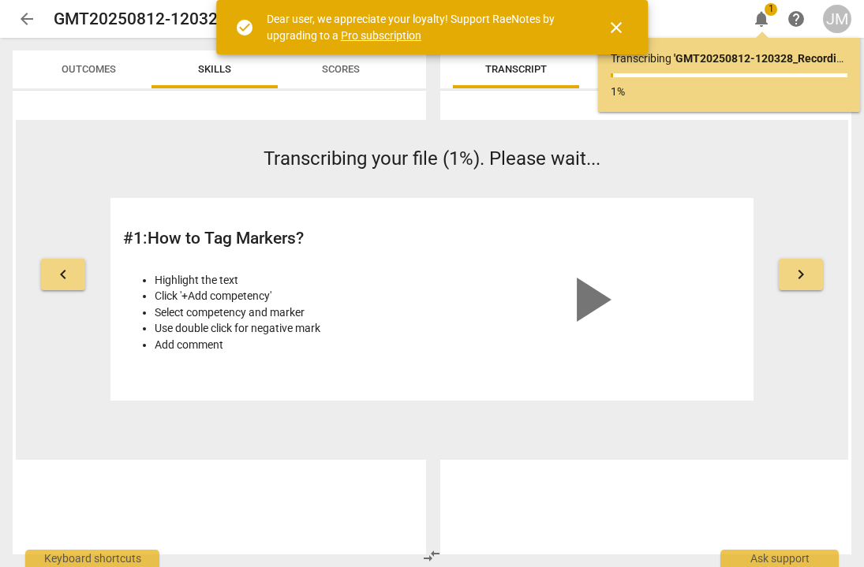
click at [618, 28] on span "close" at bounding box center [616, 27] width 19 height 19
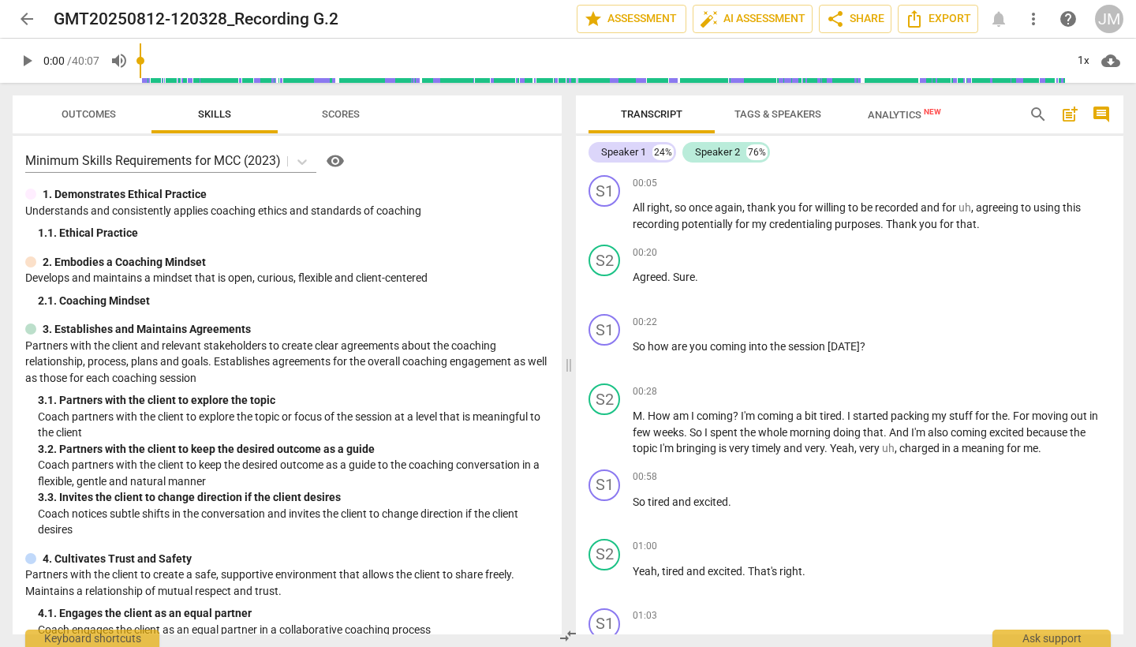
click at [808, 115] on span "Tags & Speakers" at bounding box center [777, 114] width 87 height 12
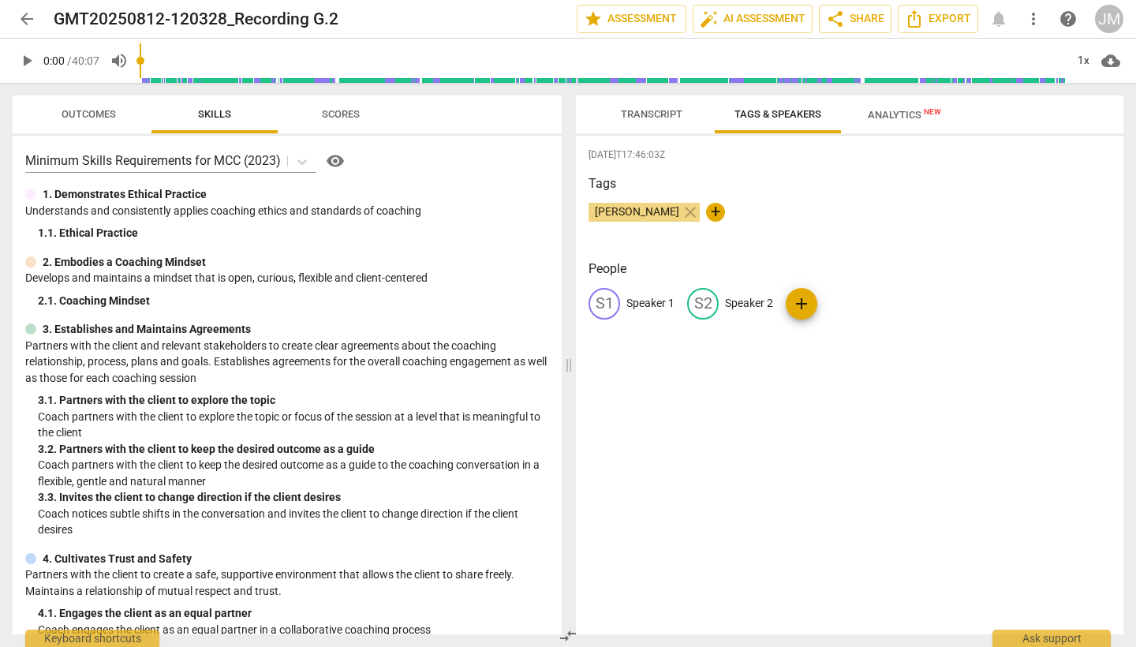
click at [607, 304] on div "S1" at bounding box center [604, 304] width 32 height 32
type input "Coach"
click at [808, 301] on span "edit" at bounding box center [805, 303] width 19 height 19
type input "Client"
click at [863, 113] on span "Analytics New" at bounding box center [904, 115] width 73 height 12
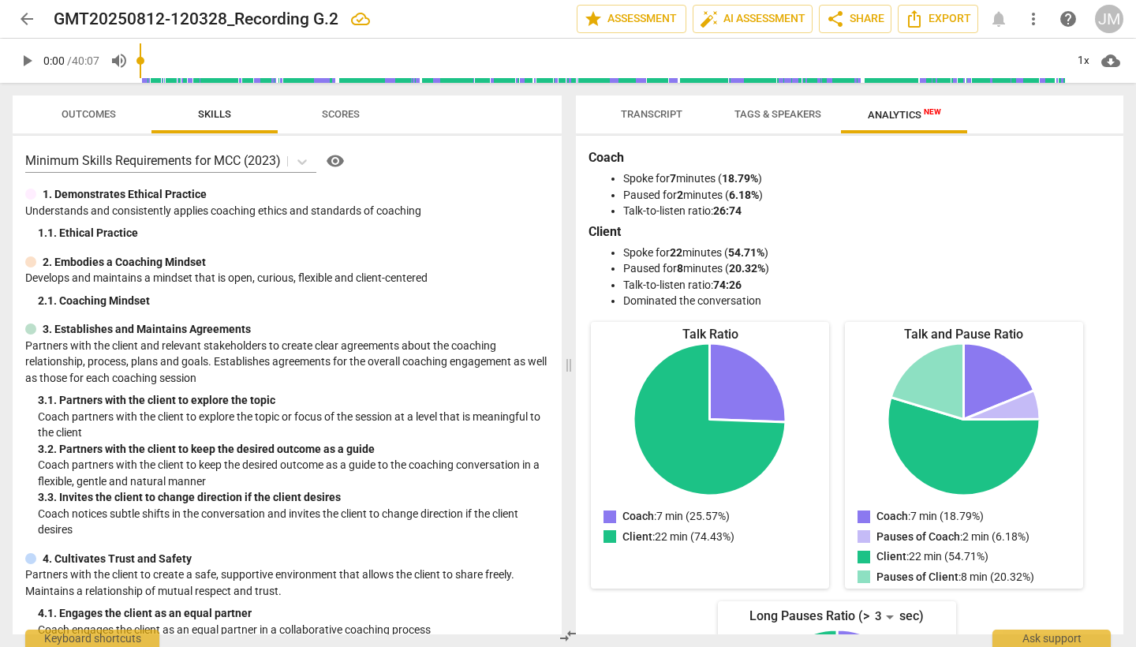
click at [783, 118] on span "Tags & Speakers" at bounding box center [777, 114] width 87 height 12
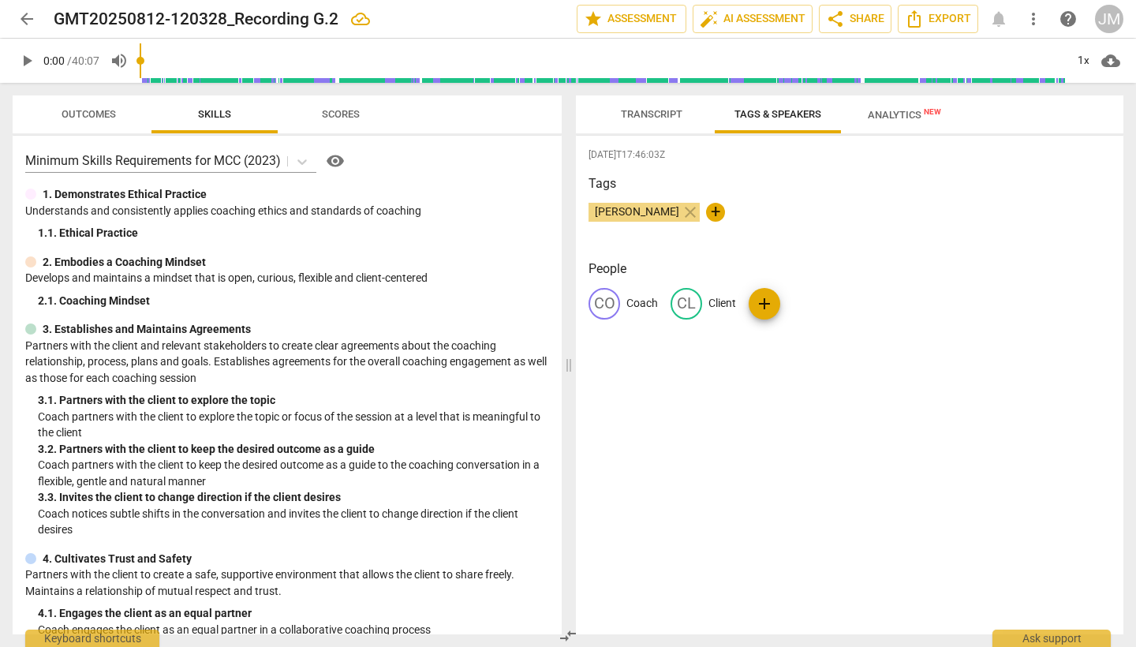
click at [655, 111] on span "Transcript" at bounding box center [652, 114] width 62 height 12
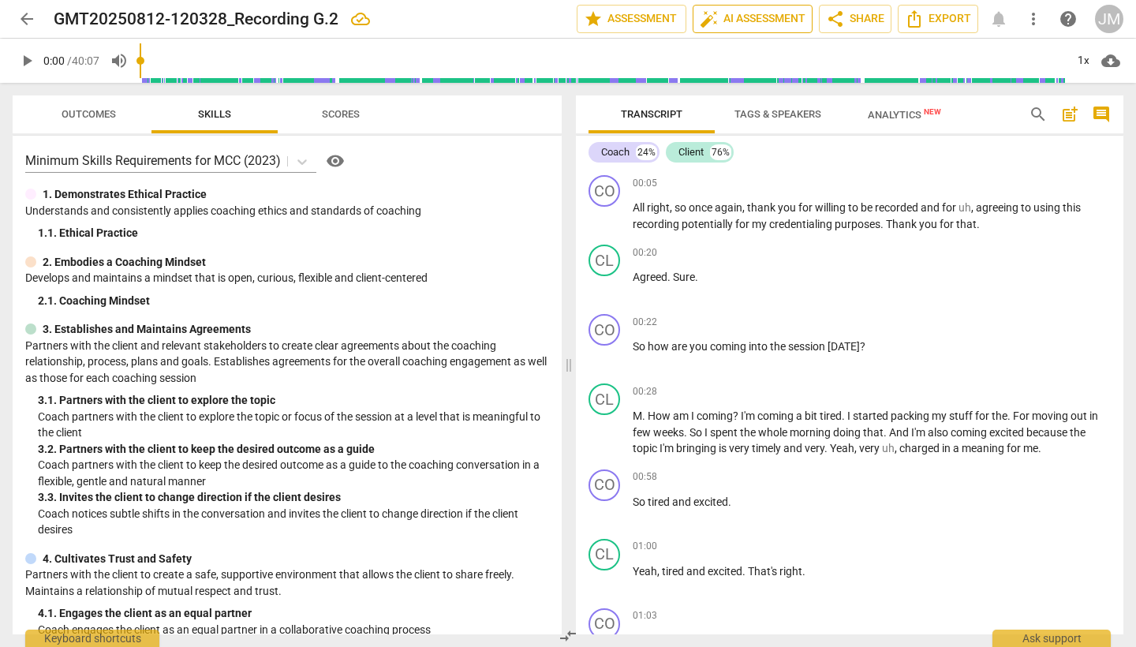
click at [744, 20] on span "auto_fix_high AI Assessment" at bounding box center [753, 18] width 106 height 19
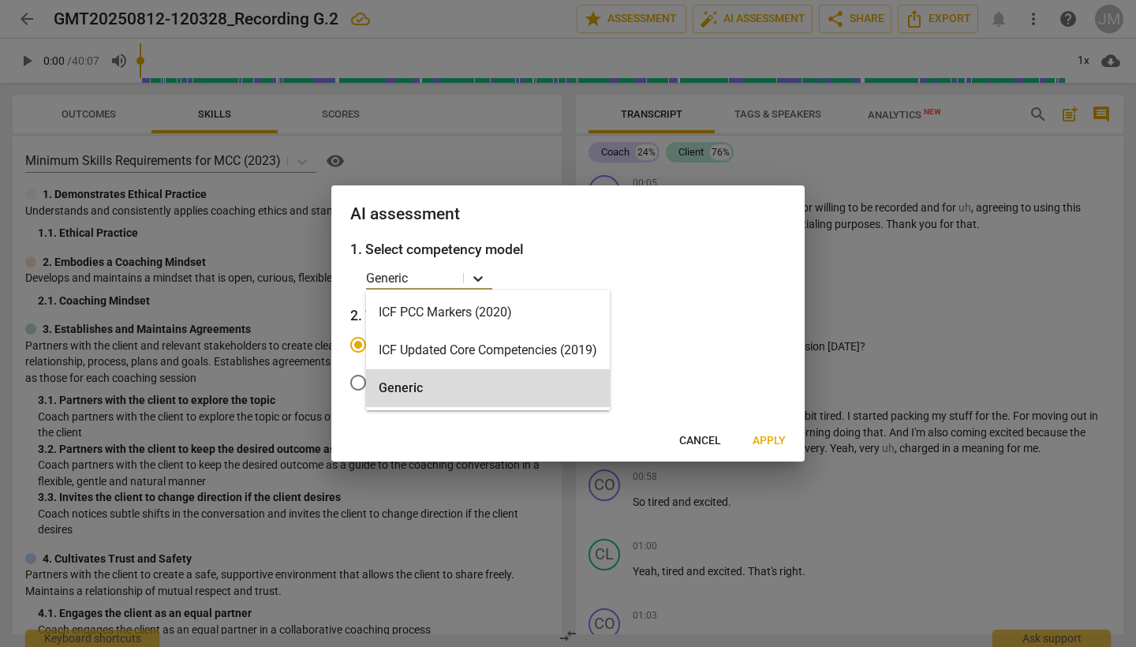
click at [476, 280] on icon at bounding box center [478, 279] width 16 height 16
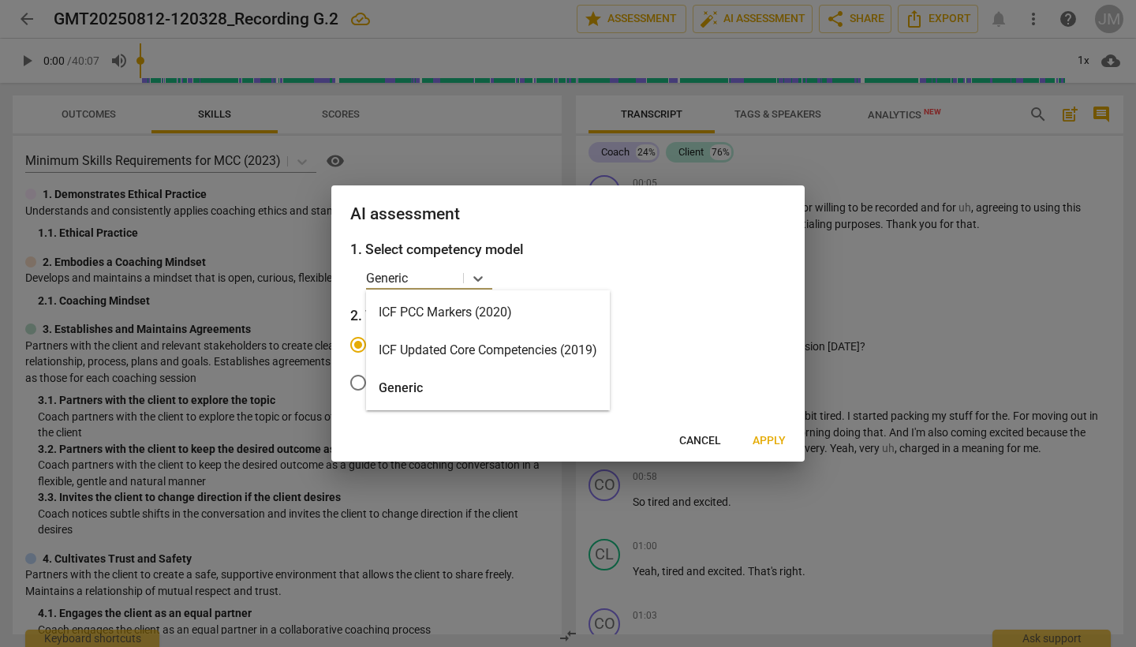
click at [493, 350] on div "ICF Updated Core Competencies (2019)" at bounding box center [488, 350] width 244 height 38
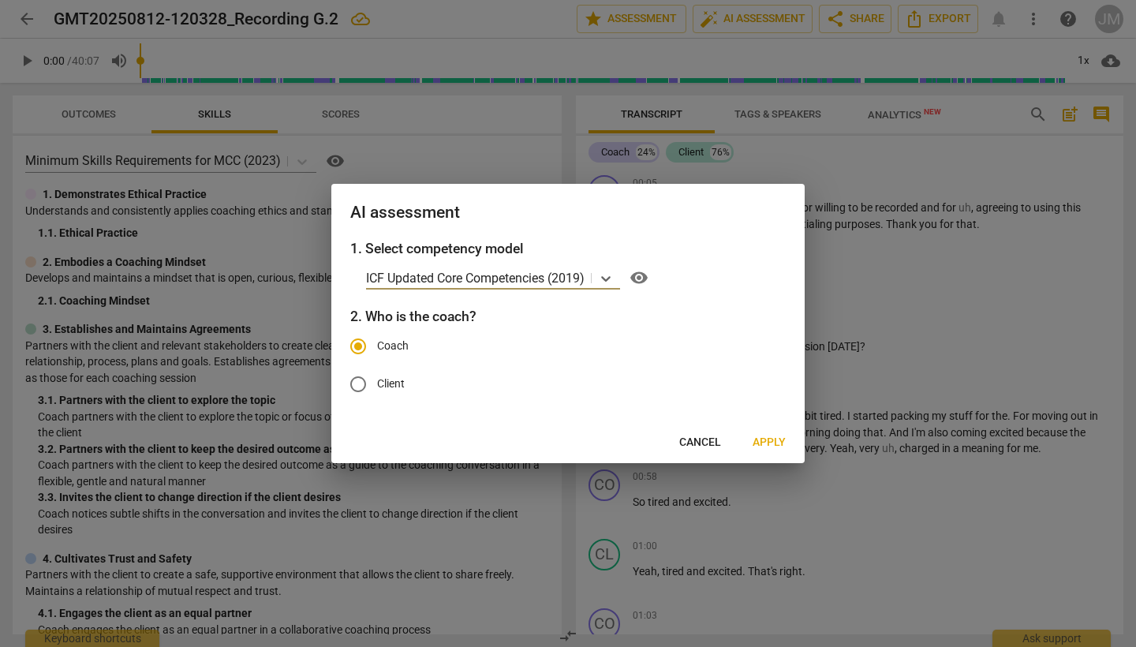
click at [772, 442] on span "Apply" at bounding box center [768, 443] width 33 height 16
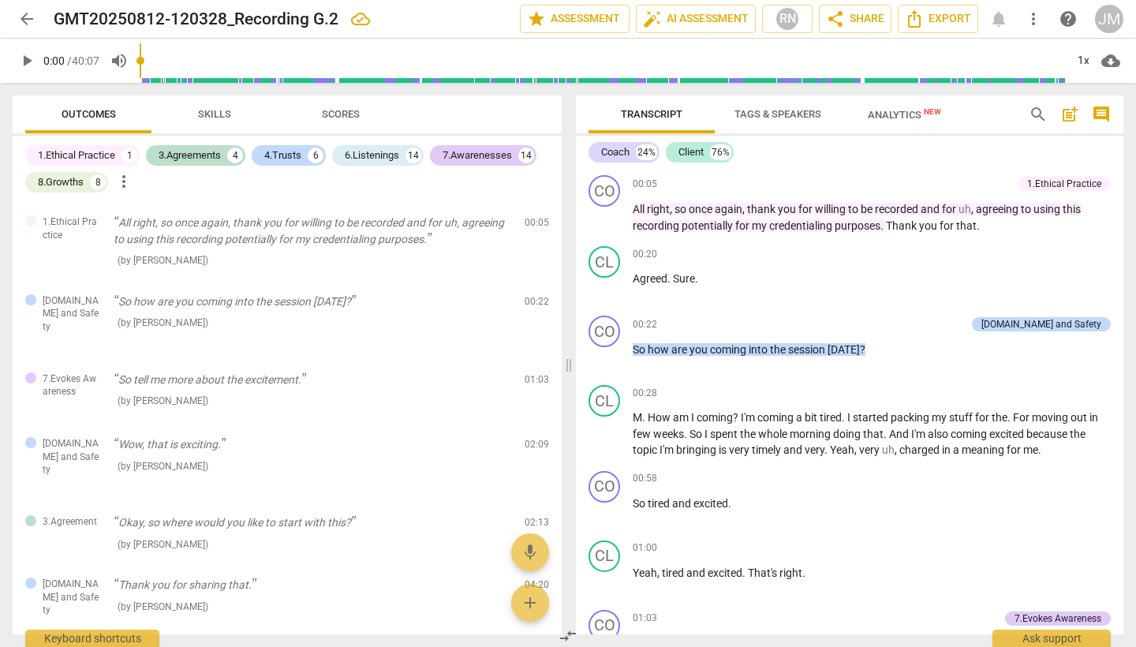
click at [212, 112] on span "Skills" at bounding box center [214, 114] width 33 height 12
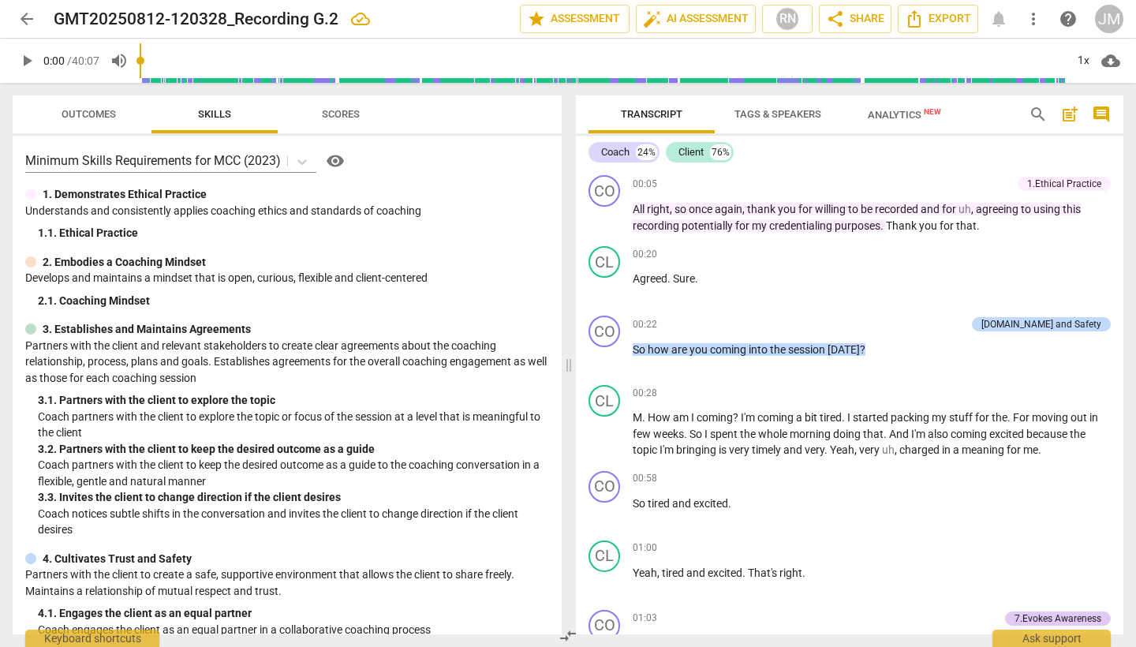
click at [346, 114] on span "Scores" at bounding box center [341, 114] width 38 height 12
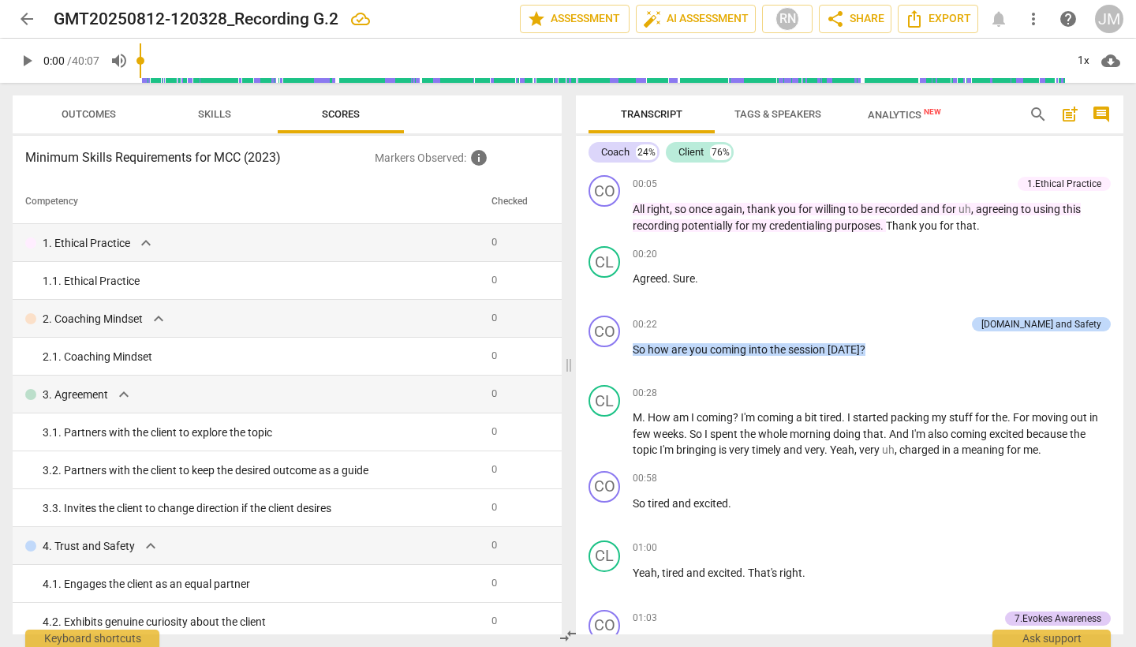
click at [101, 113] on span "Outcomes" at bounding box center [89, 114] width 54 height 12
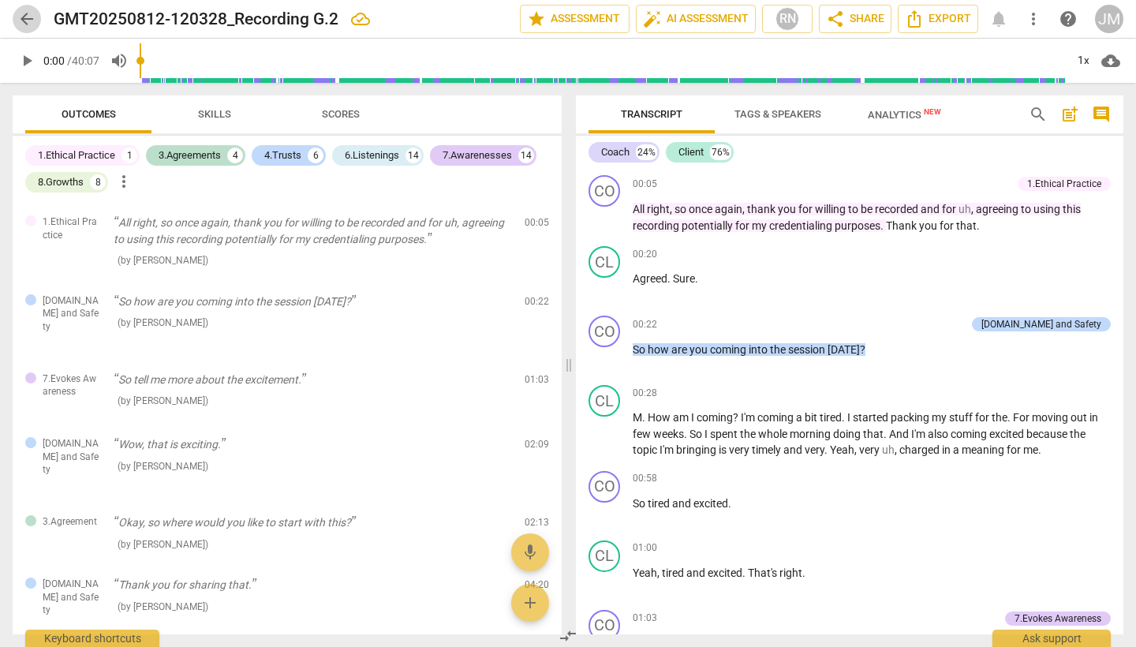
click at [32, 16] on span "arrow_back" at bounding box center [26, 18] width 19 height 19
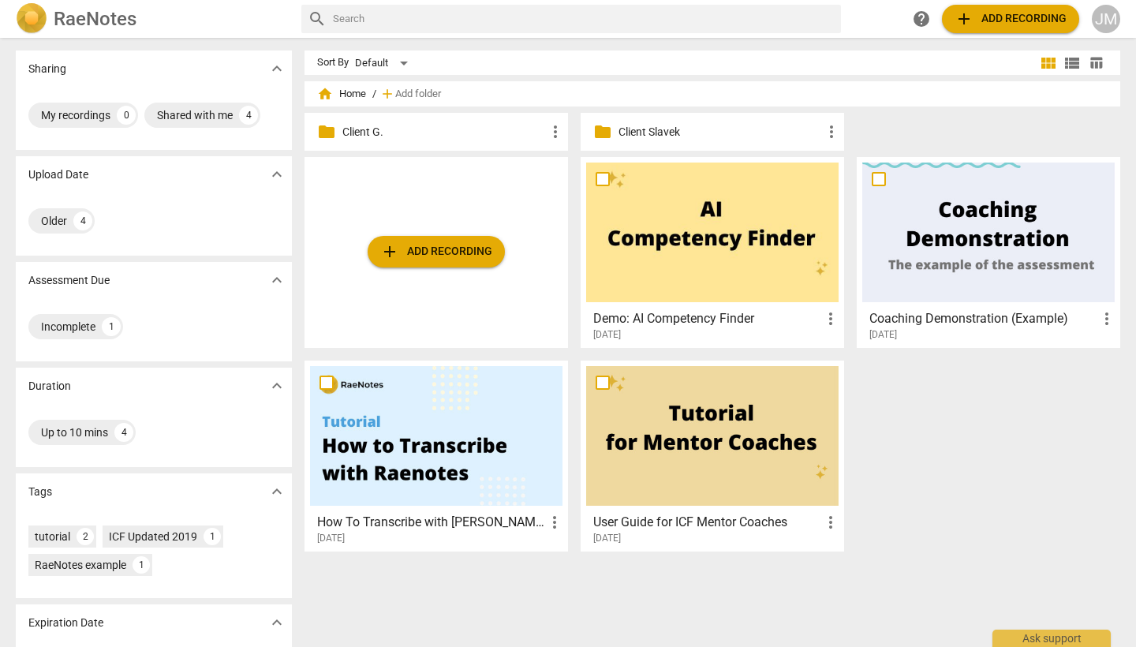
click at [364, 136] on p "Client G." at bounding box center [443, 132] width 203 height 17
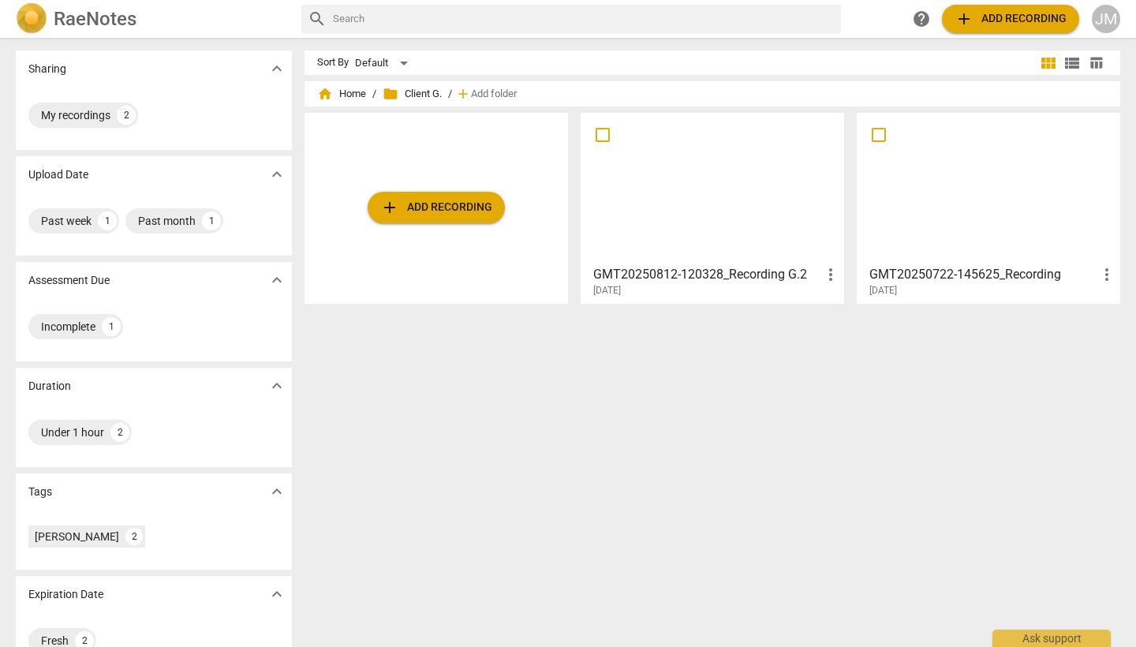
click at [863, 188] on div at bounding box center [988, 188] width 252 height 140
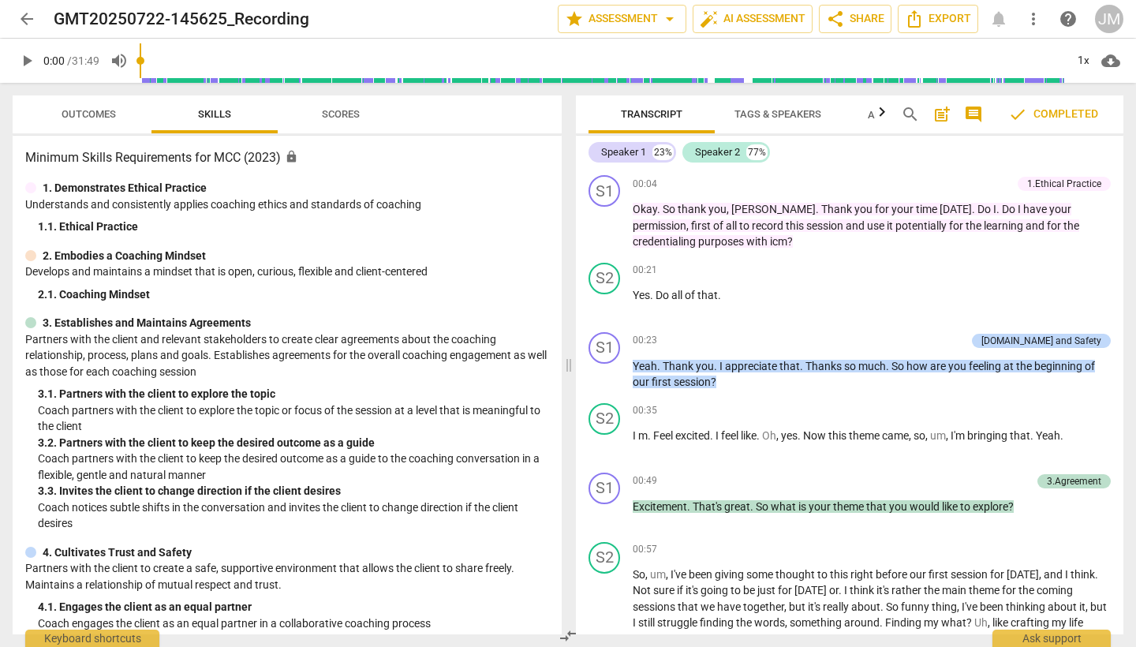
click at [28, 21] on span "arrow_back" at bounding box center [26, 18] width 19 height 19
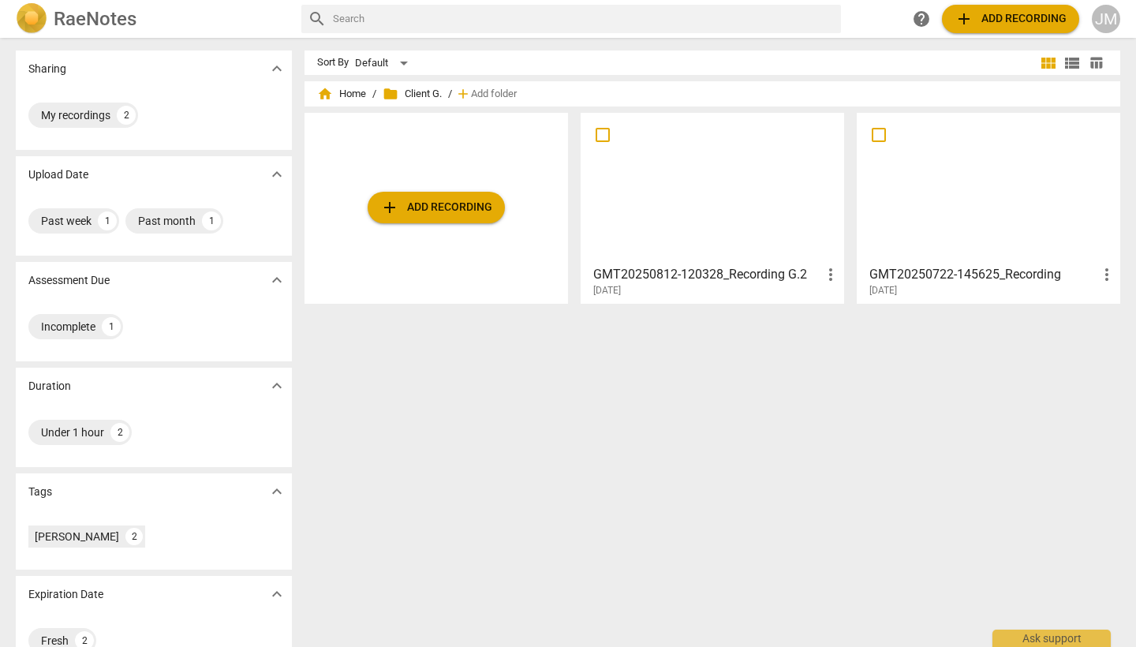
click at [863, 188] on div at bounding box center [988, 188] width 252 height 140
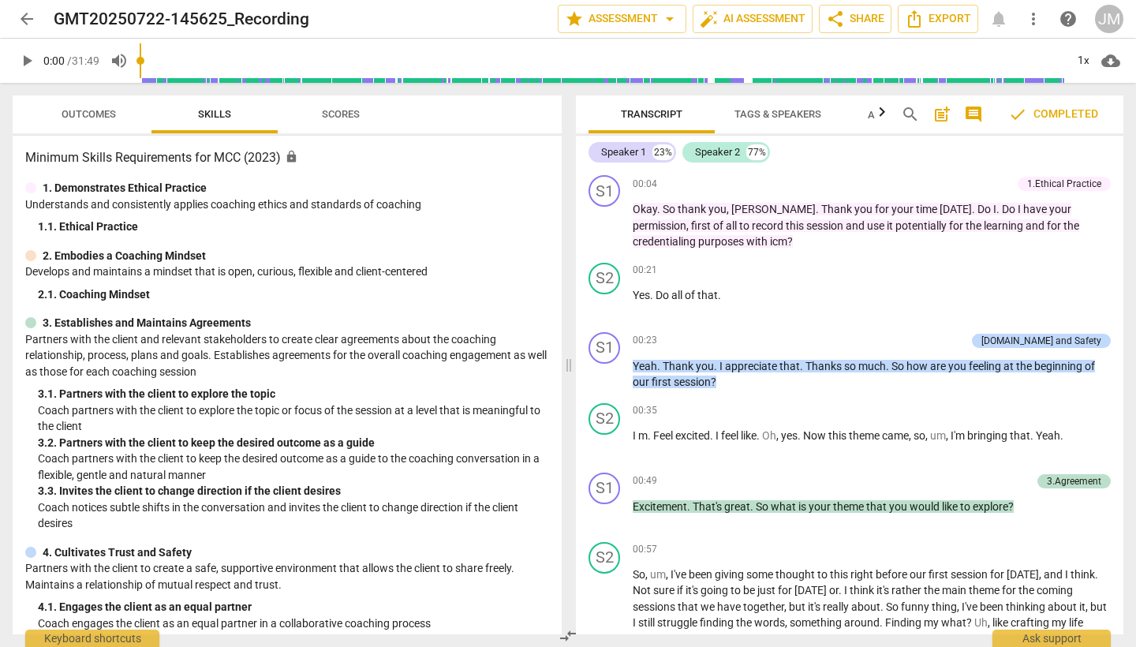
click at [95, 114] on span "Outcomes" at bounding box center [89, 114] width 54 height 12
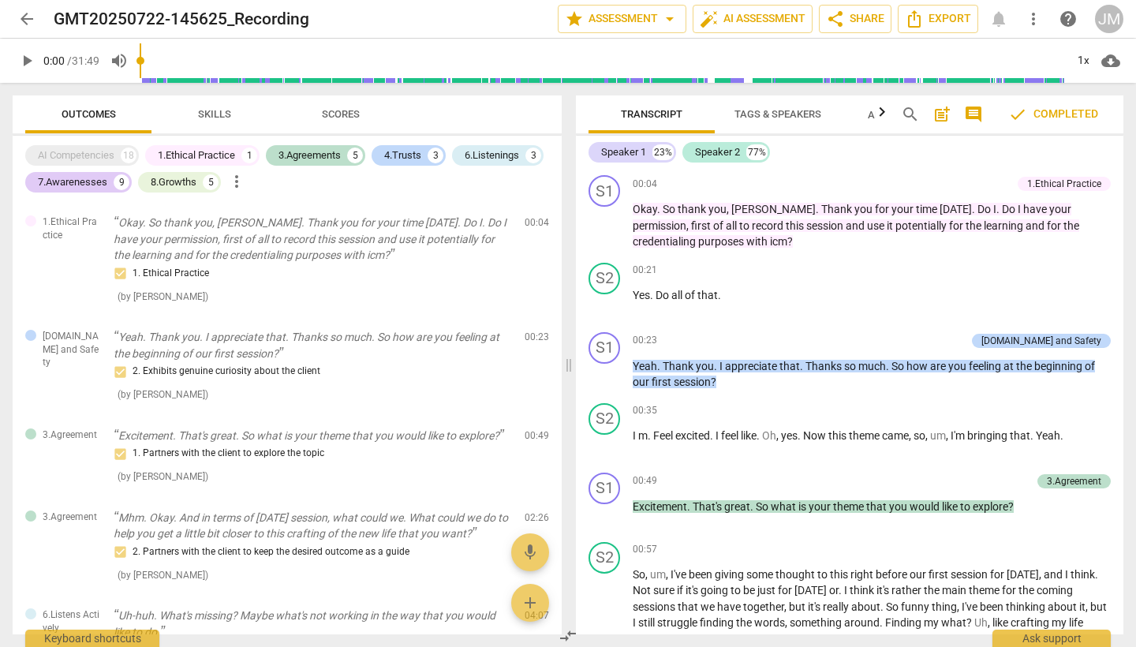
click at [28, 17] on span "arrow_back" at bounding box center [26, 18] width 19 height 19
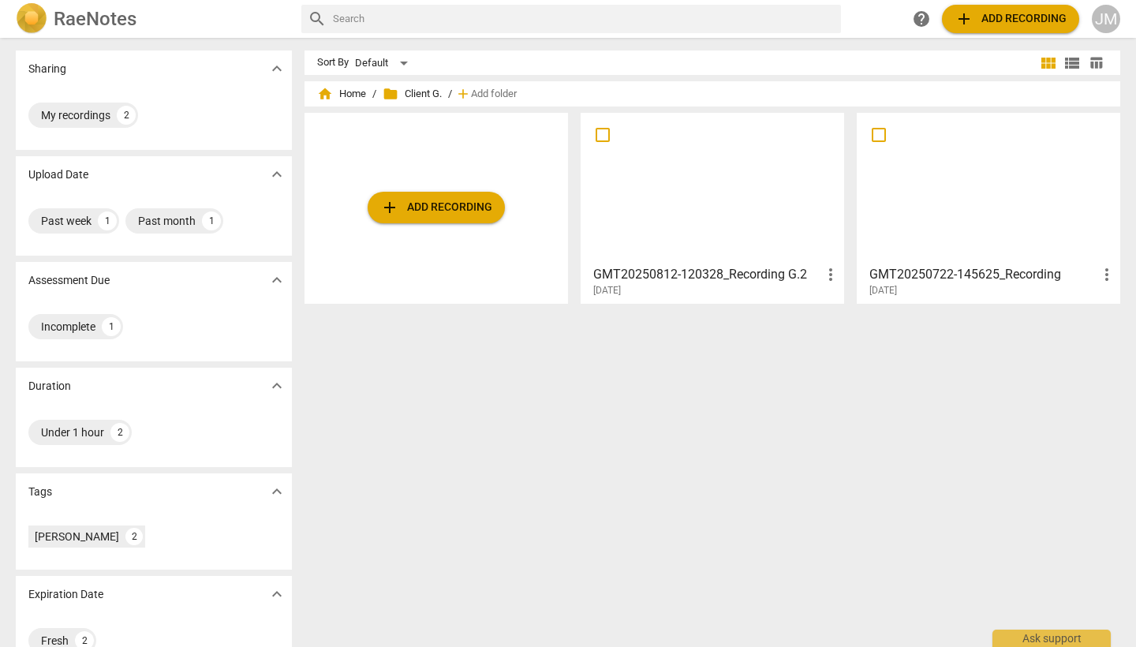
click at [759, 207] on div at bounding box center [712, 188] width 252 height 140
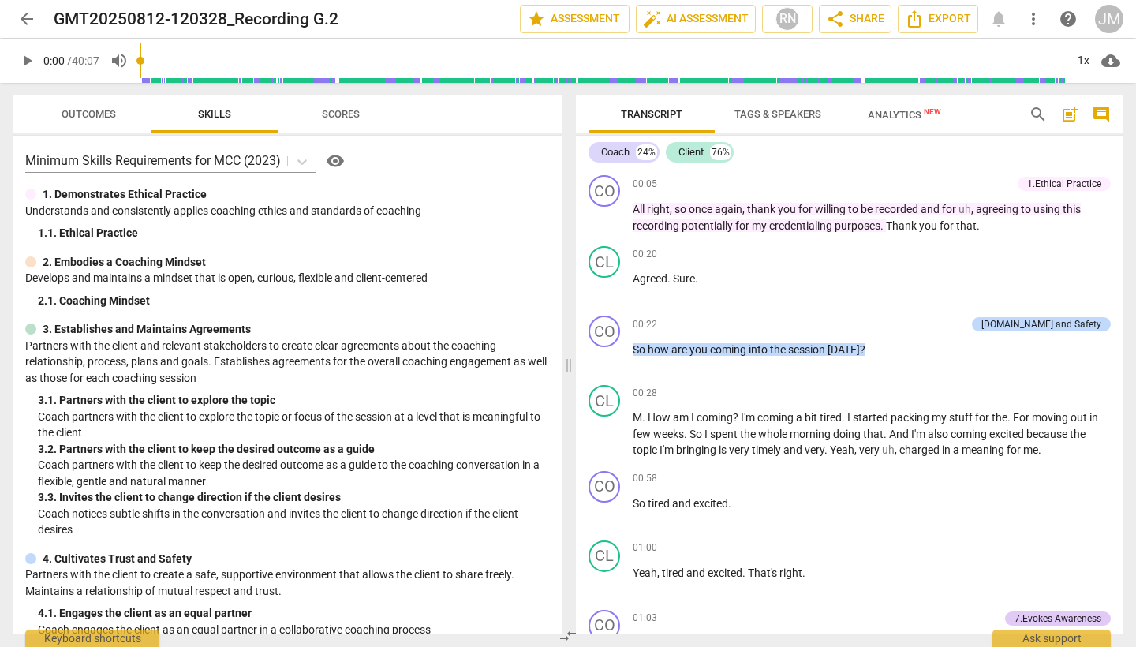
click at [26, 20] on span "arrow_back" at bounding box center [26, 18] width 19 height 19
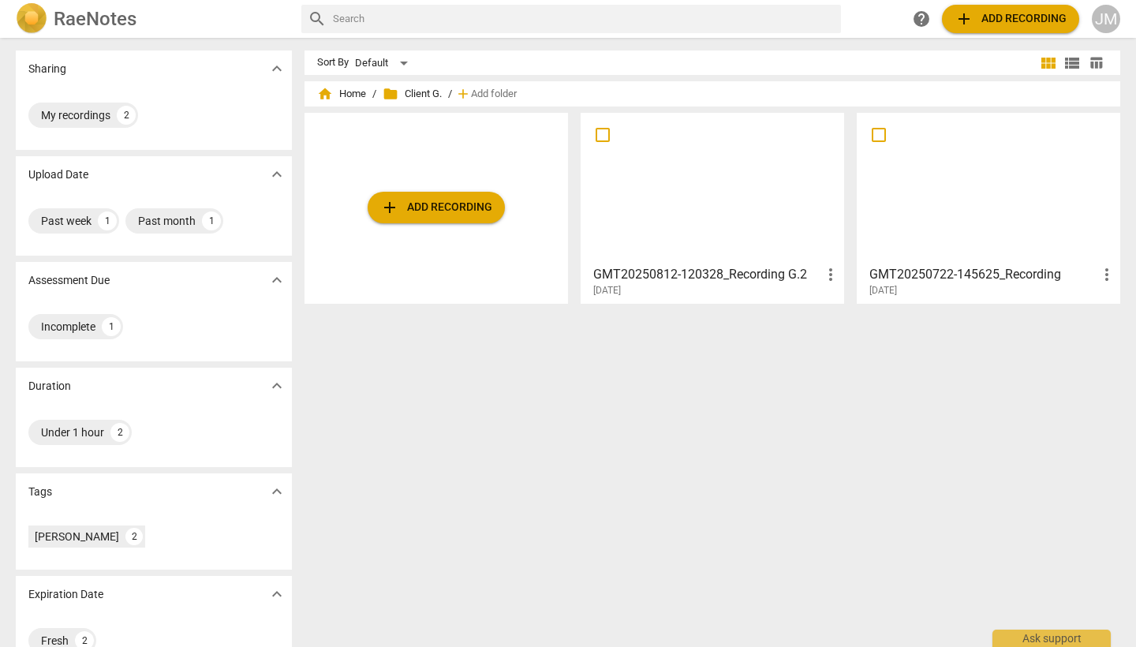
click at [863, 177] on div at bounding box center [988, 188] width 252 height 140
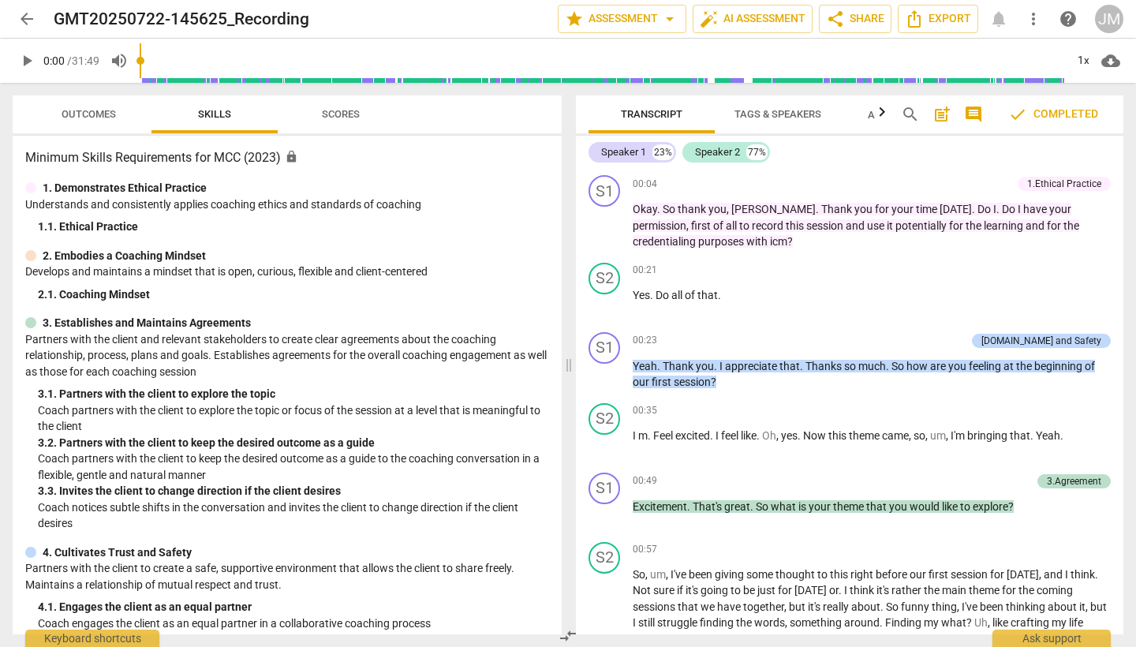
click at [25, 21] on span "arrow_back" at bounding box center [26, 18] width 19 height 19
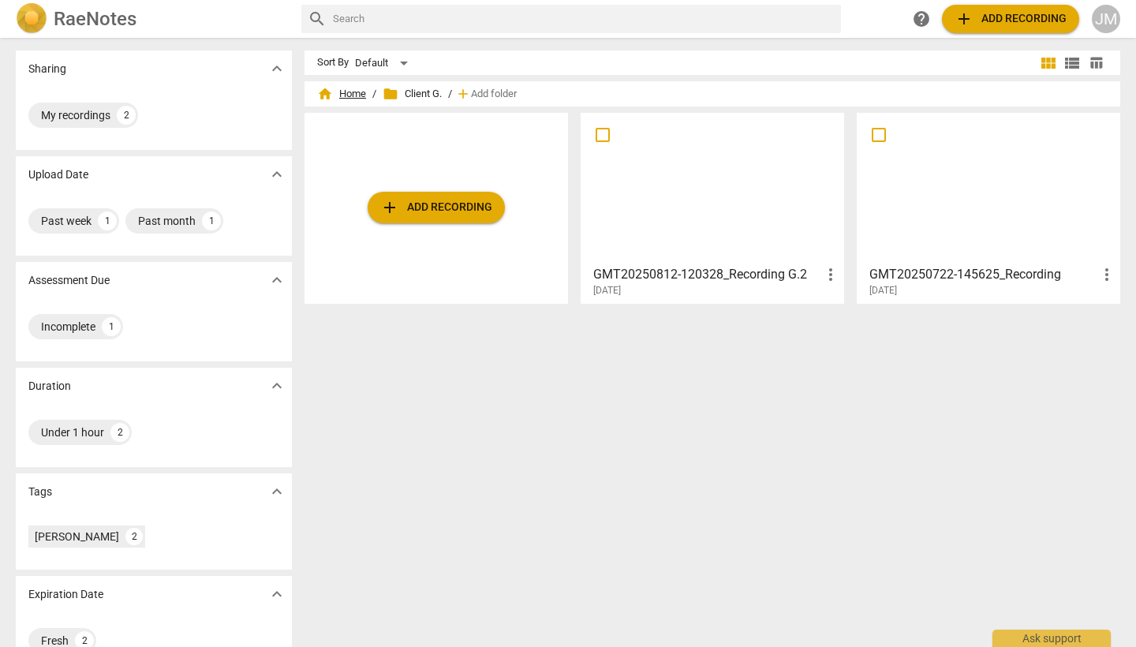
click at [349, 97] on span "home Home" at bounding box center [341, 94] width 49 height 16
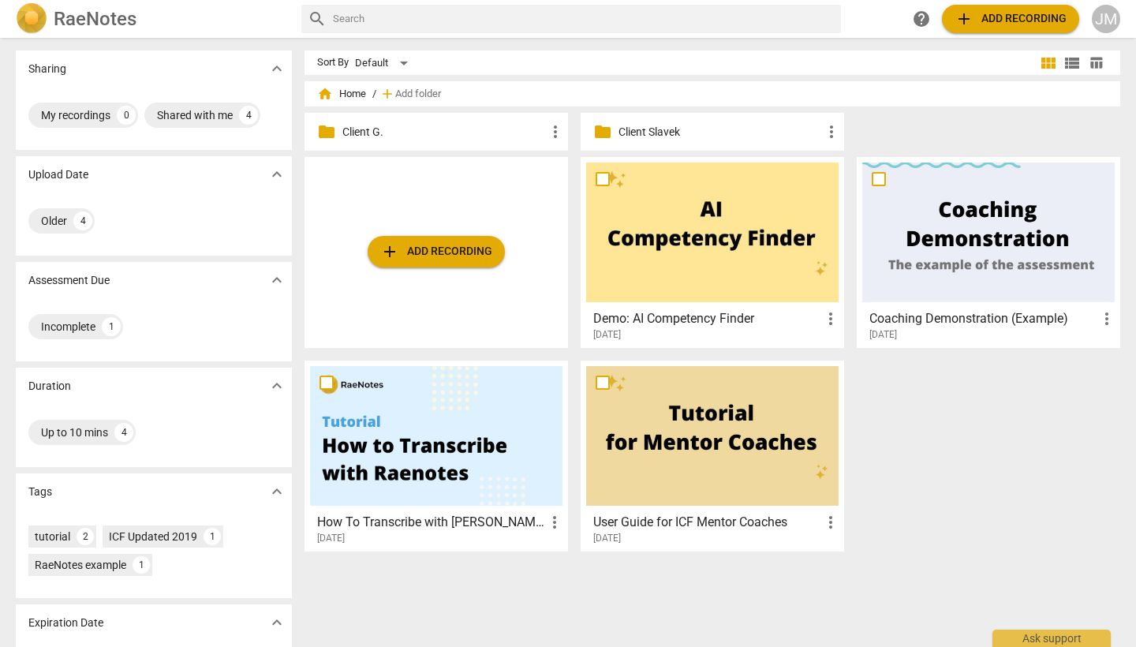
click at [662, 136] on p "Client Slavek" at bounding box center [719, 132] width 203 height 17
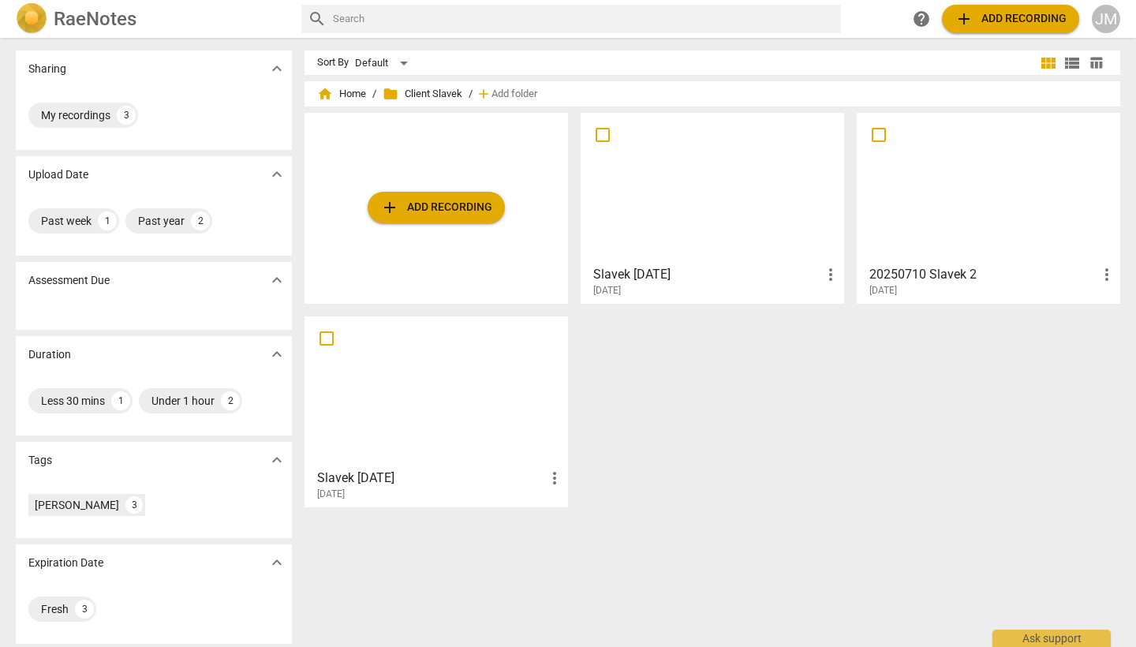
click at [476, 379] on div at bounding box center [436, 392] width 252 height 140
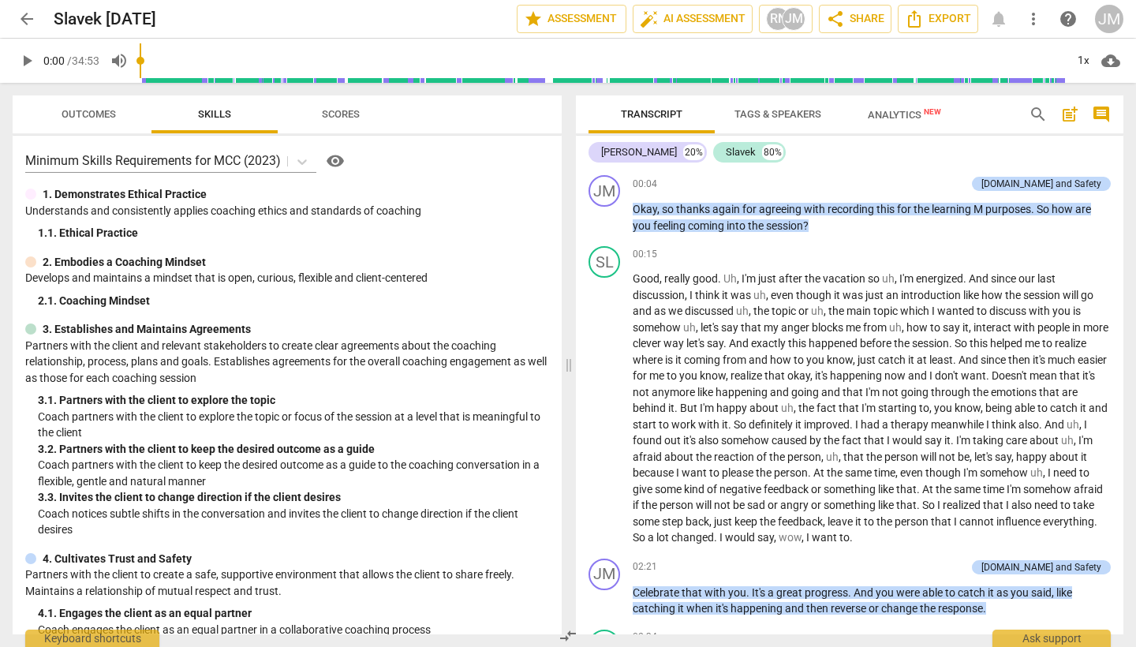
click at [94, 114] on span "Outcomes" at bounding box center [89, 114] width 54 height 12
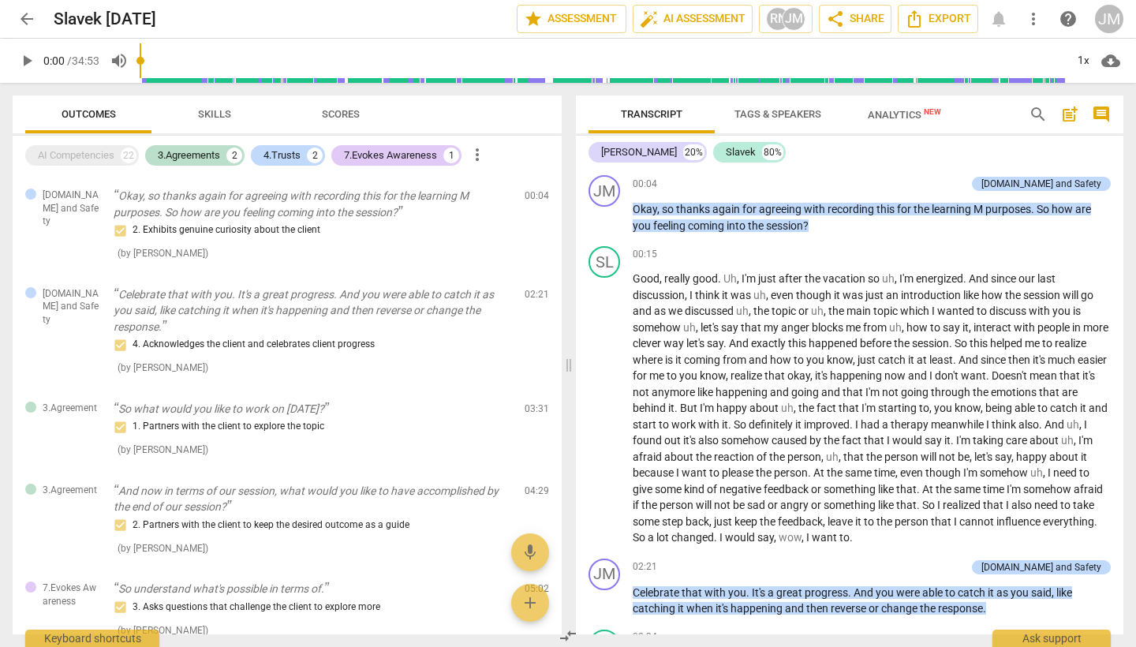
click at [31, 18] on span "arrow_back" at bounding box center [26, 18] width 19 height 19
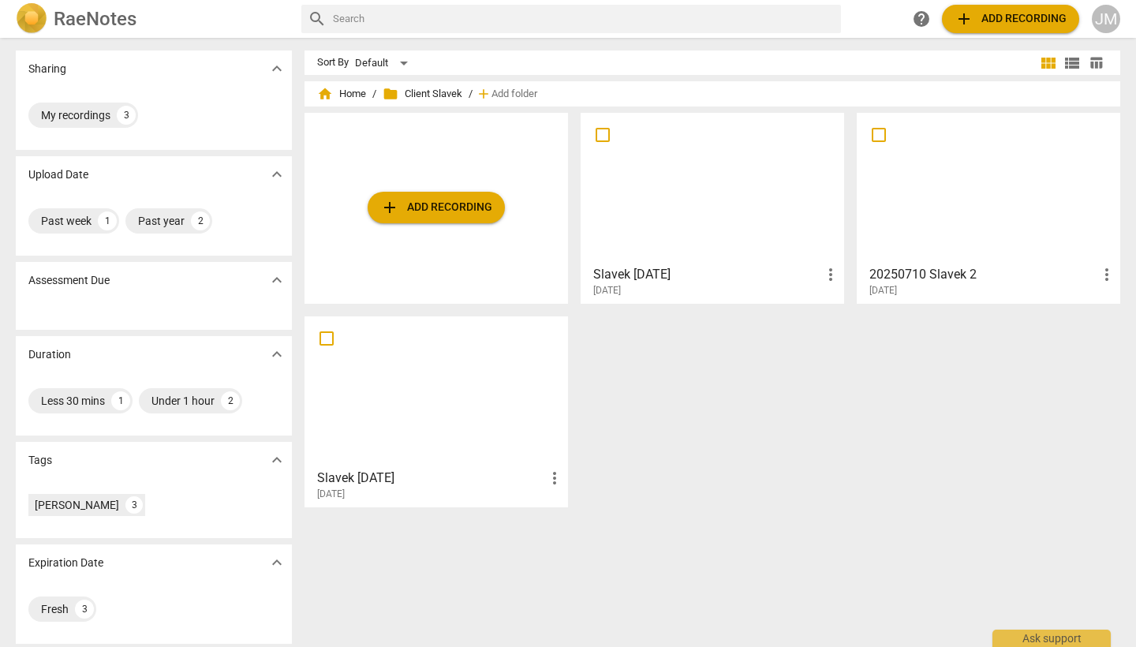
click at [863, 196] on div at bounding box center [988, 188] width 252 height 140
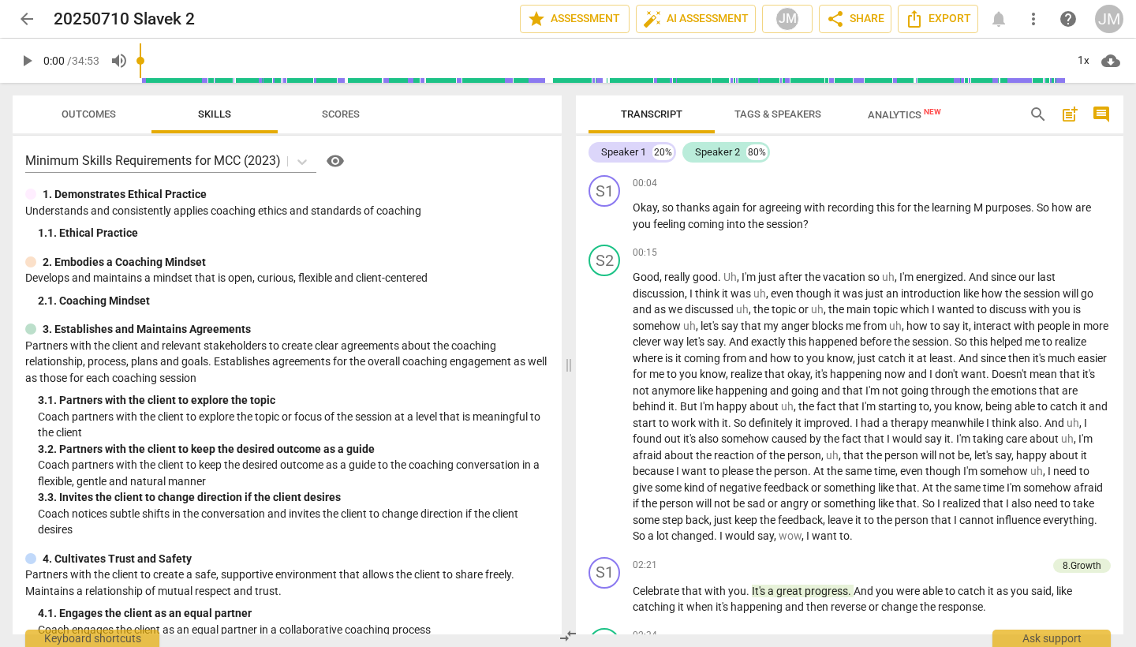
click at [31, 19] on span "arrow_back" at bounding box center [26, 18] width 19 height 19
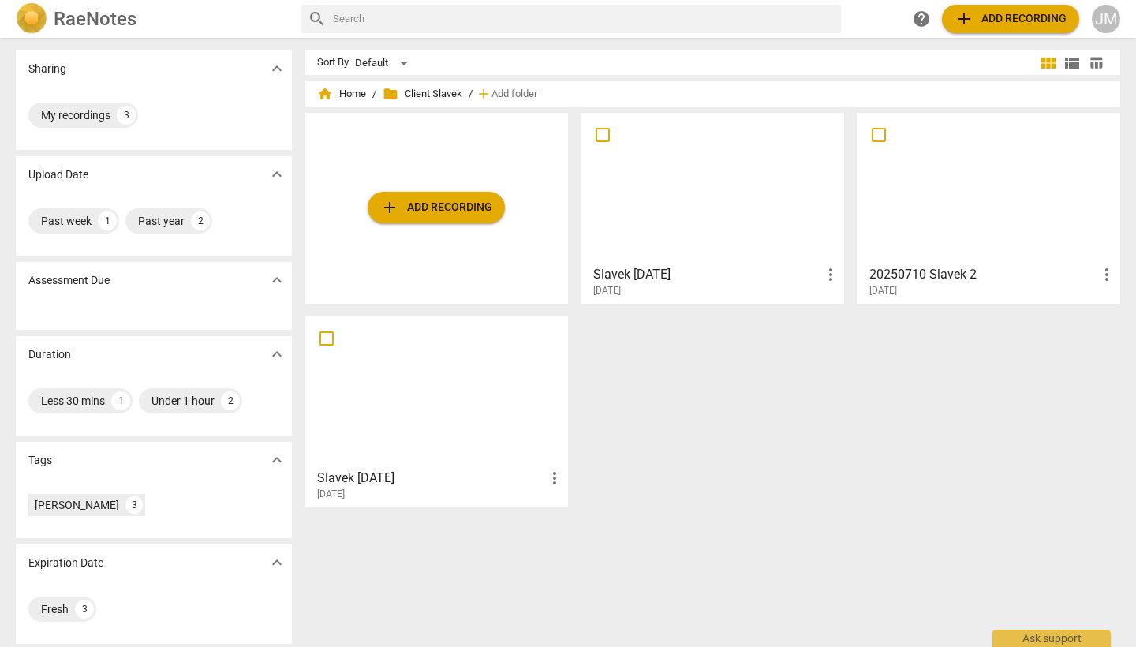
click at [695, 211] on div at bounding box center [712, 188] width 252 height 140
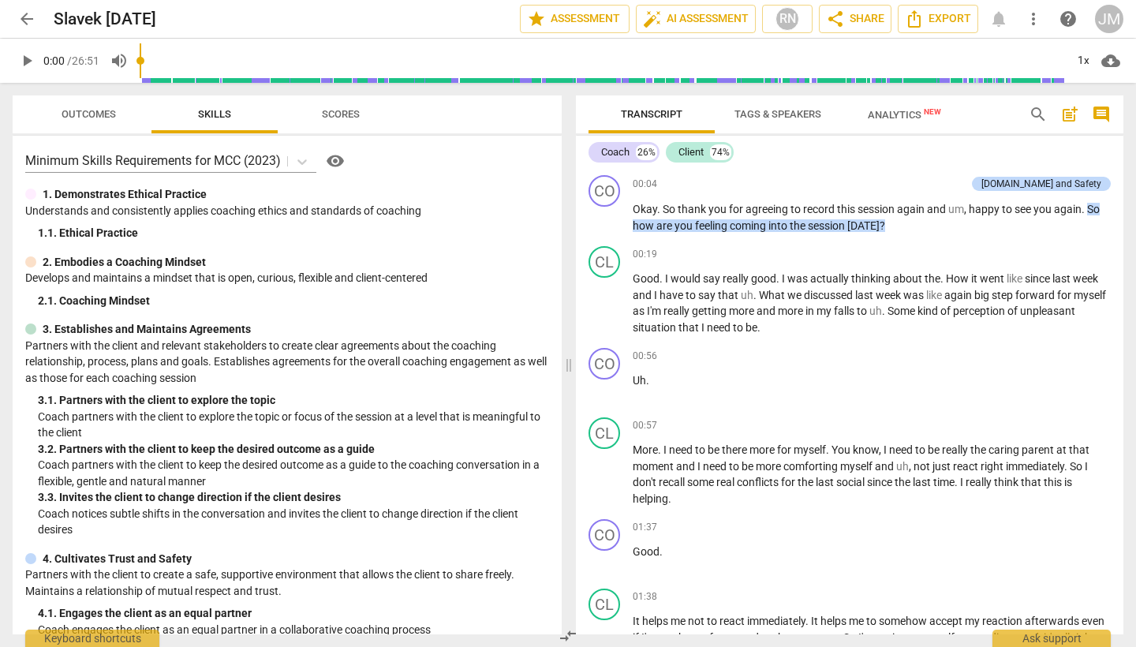
click at [85, 114] on span "Outcomes" at bounding box center [89, 114] width 54 height 12
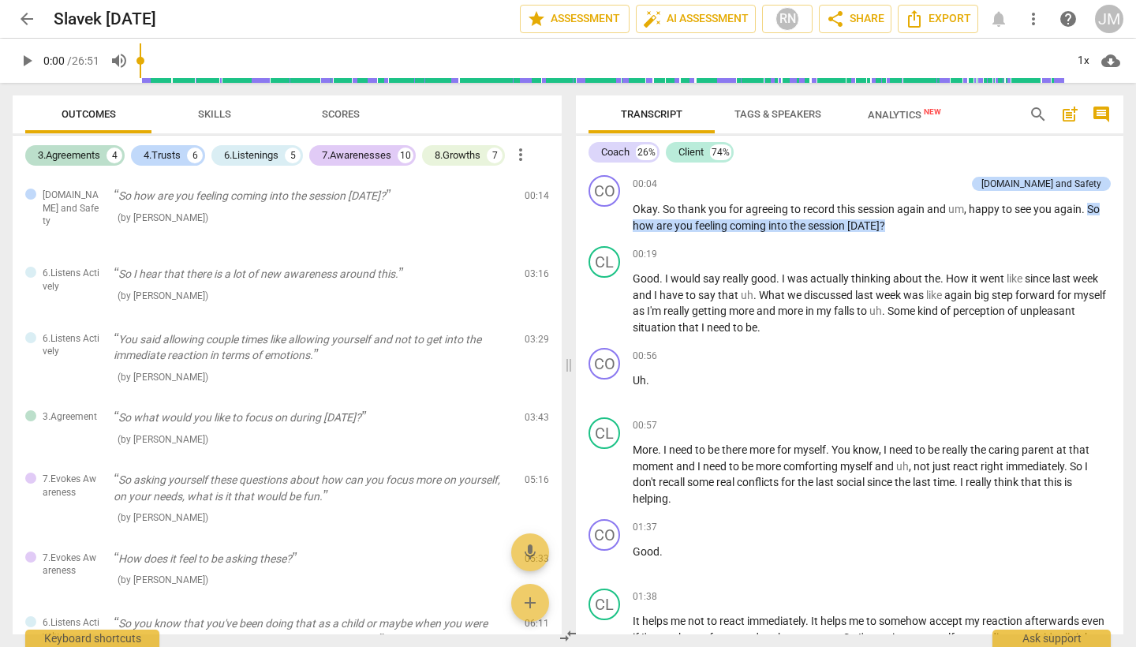
click at [31, 18] on span "arrow_back" at bounding box center [26, 18] width 19 height 19
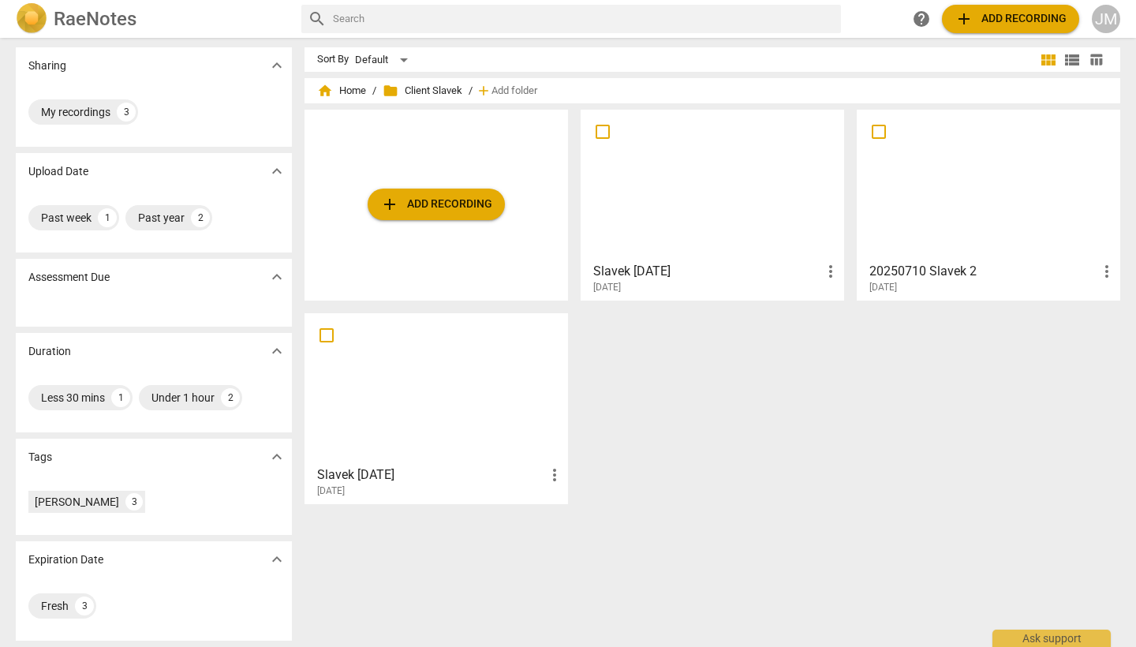
scroll to position [3, 0]
click at [85, 113] on div "My recordings" at bounding box center [75, 112] width 69 height 16
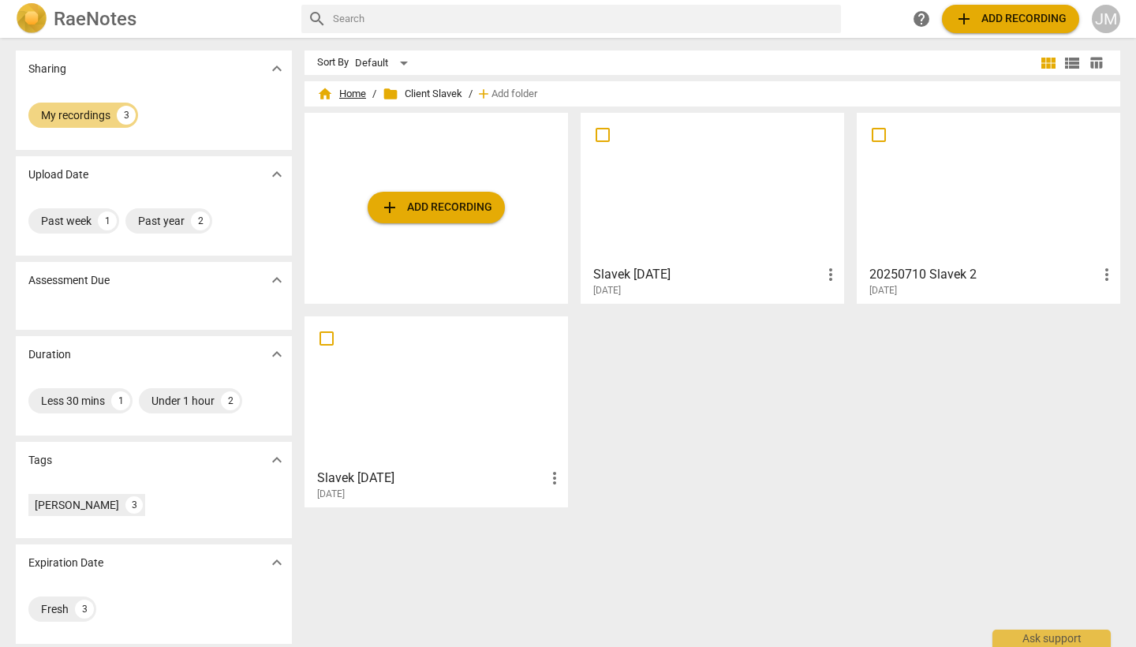
click at [351, 93] on span "home Home" at bounding box center [341, 94] width 49 height 16
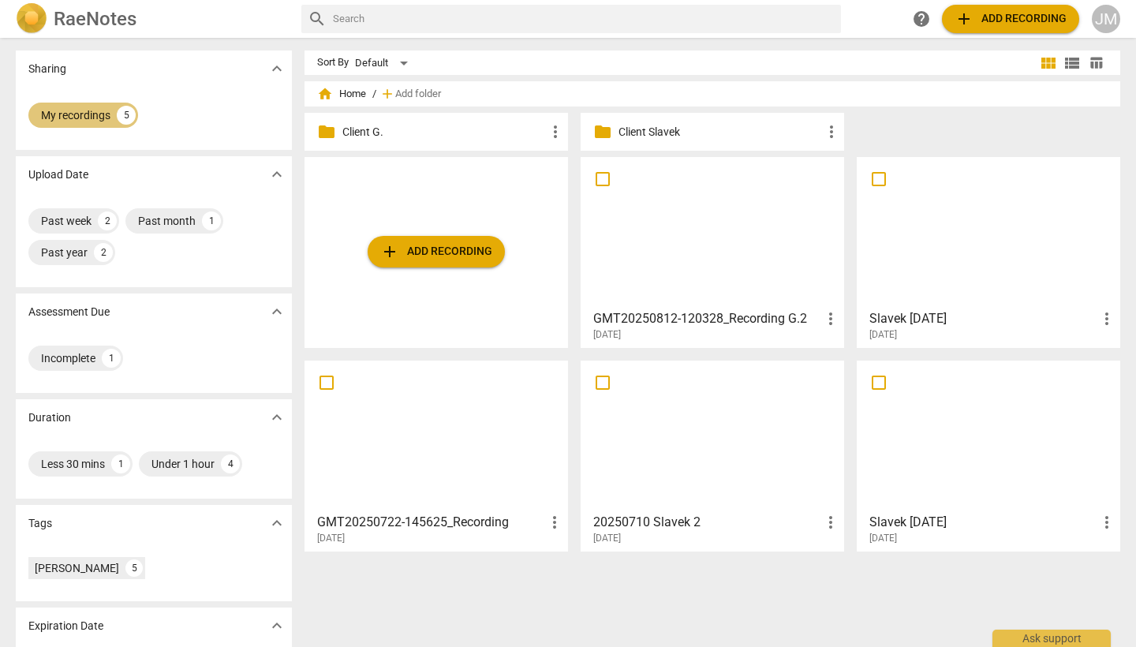
click at [73, 116] on div "My recordings" at bounding box center [75, 115] width 69 height 16
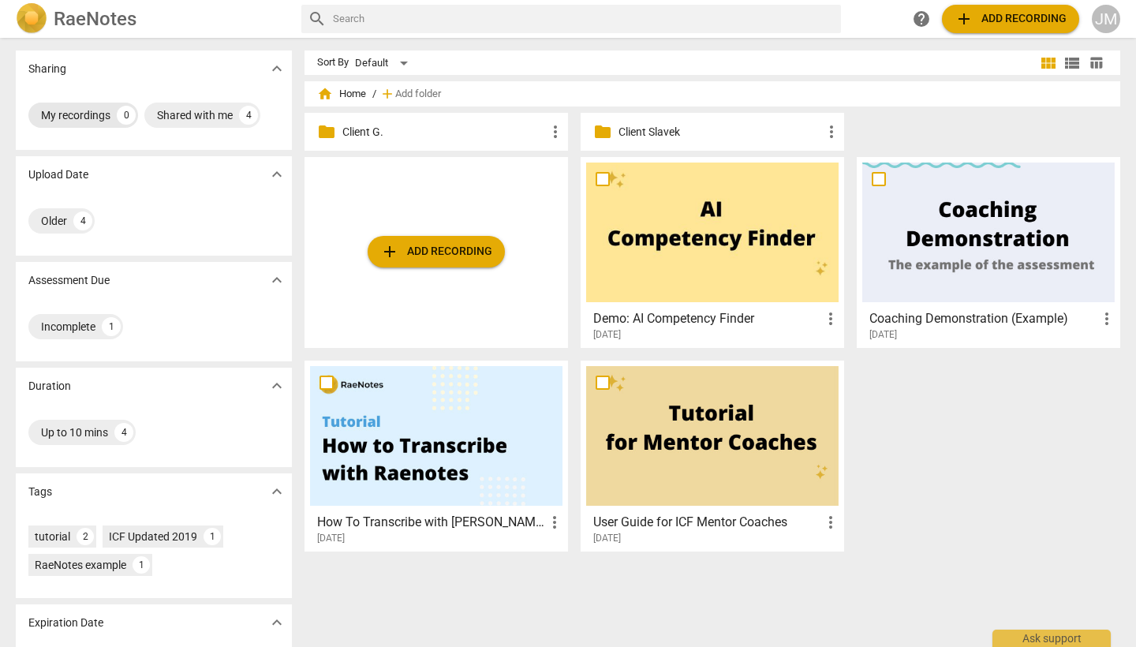
click at [88, 113] on div "My recordings" at bounding box center [75, 115] width 69 height 16
